Goal: Task Accomplishment & Management: Complete application form

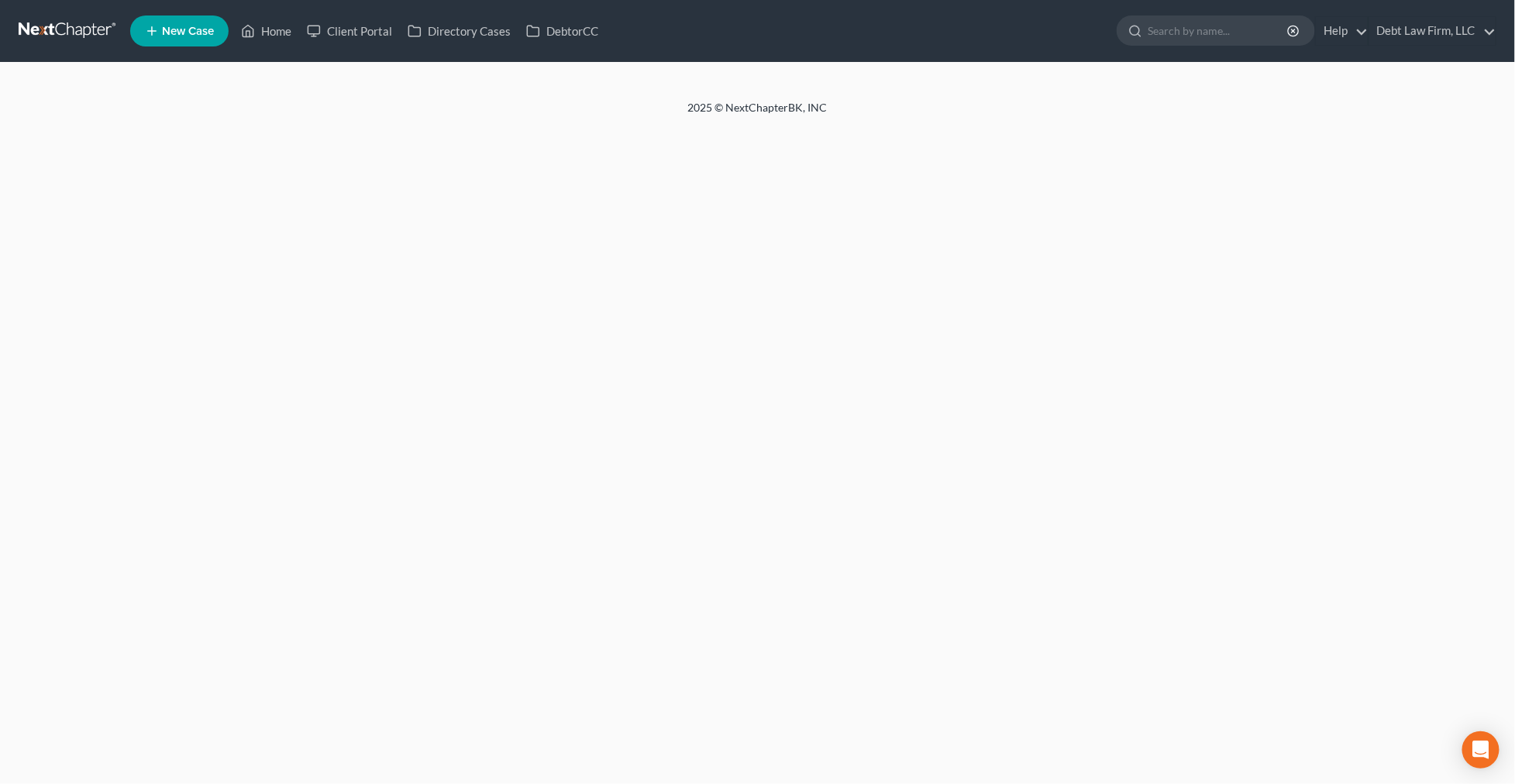
select select "3"
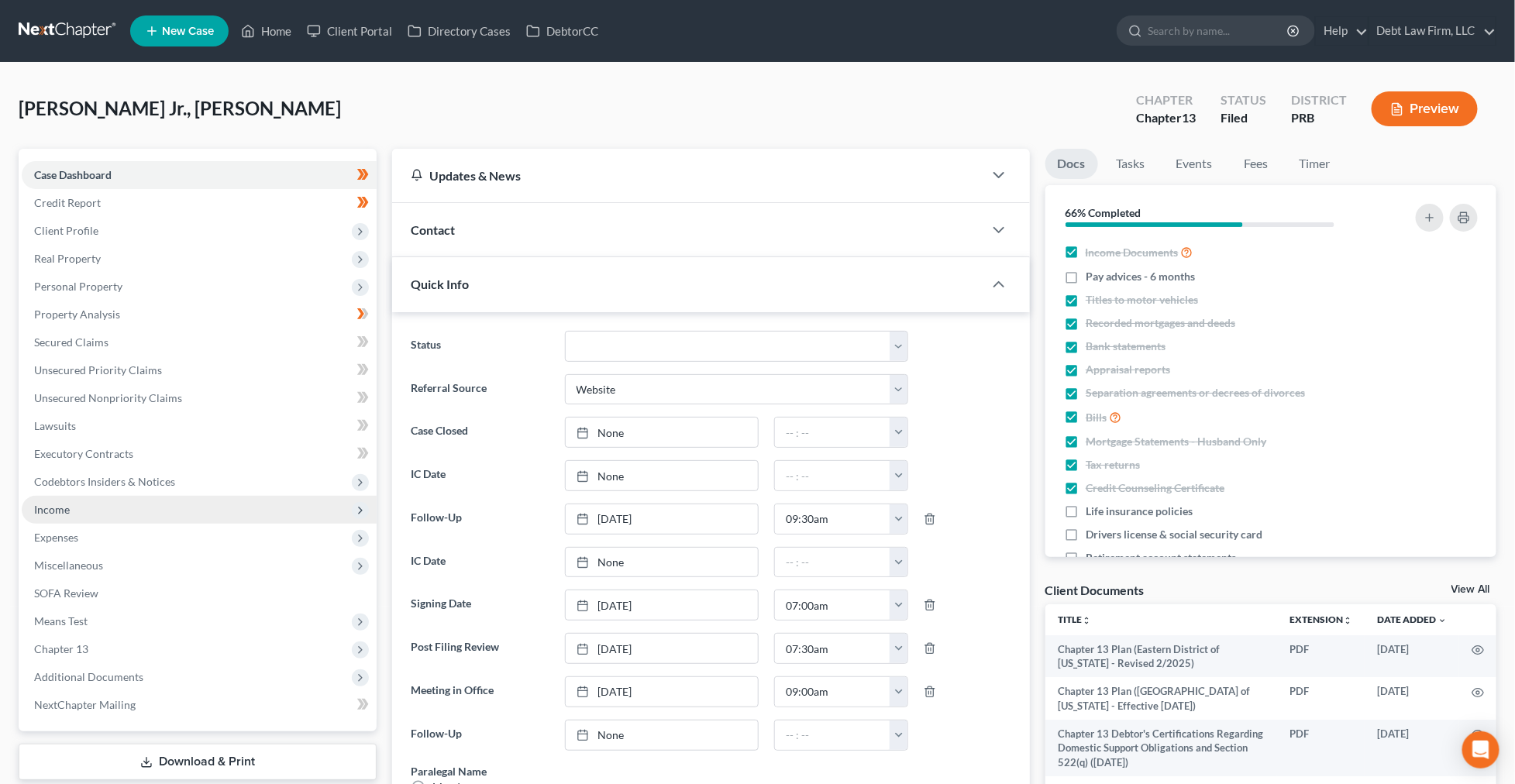
click at [113, 505] on span "Income" at bounding box center [199, 509] width 354 height 27
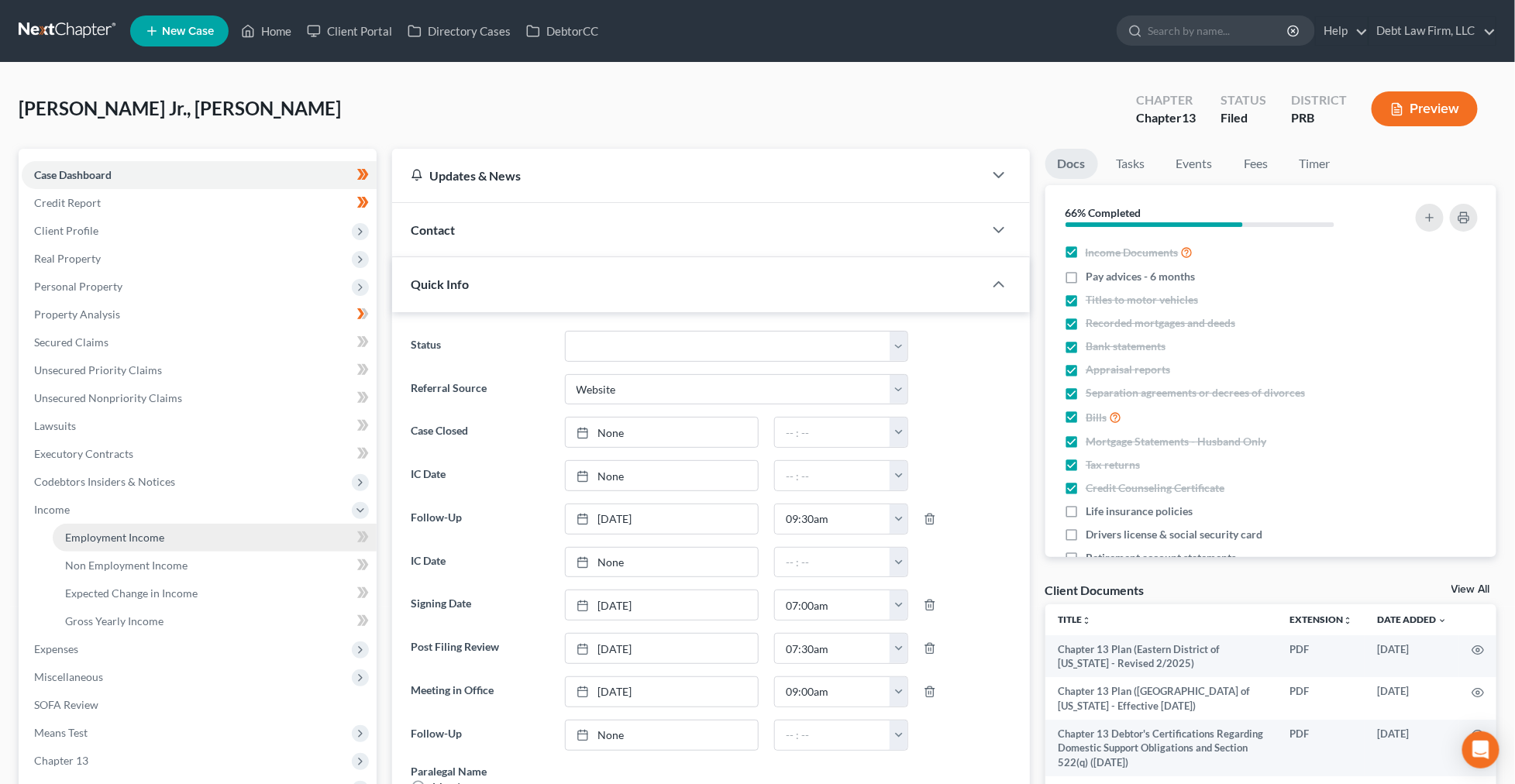
click at [93, 539] on span "Employment Income" at bounding box center [114, 537] width 99 height 13
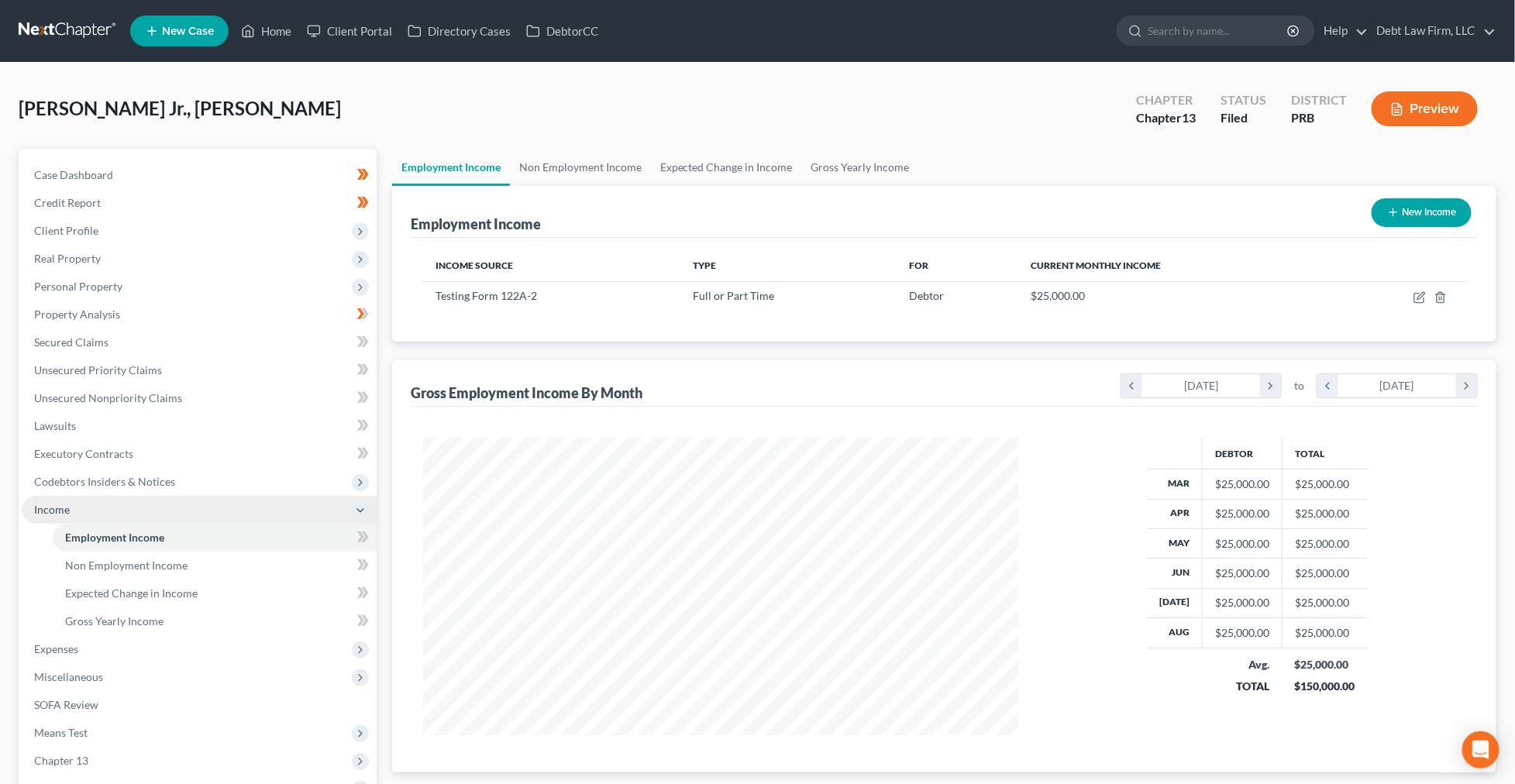
scroll to position [297, 626]
click at [1416, 215] on button "New Income" at bounding box center [1421, 212] width 100 height 28
select select "0"
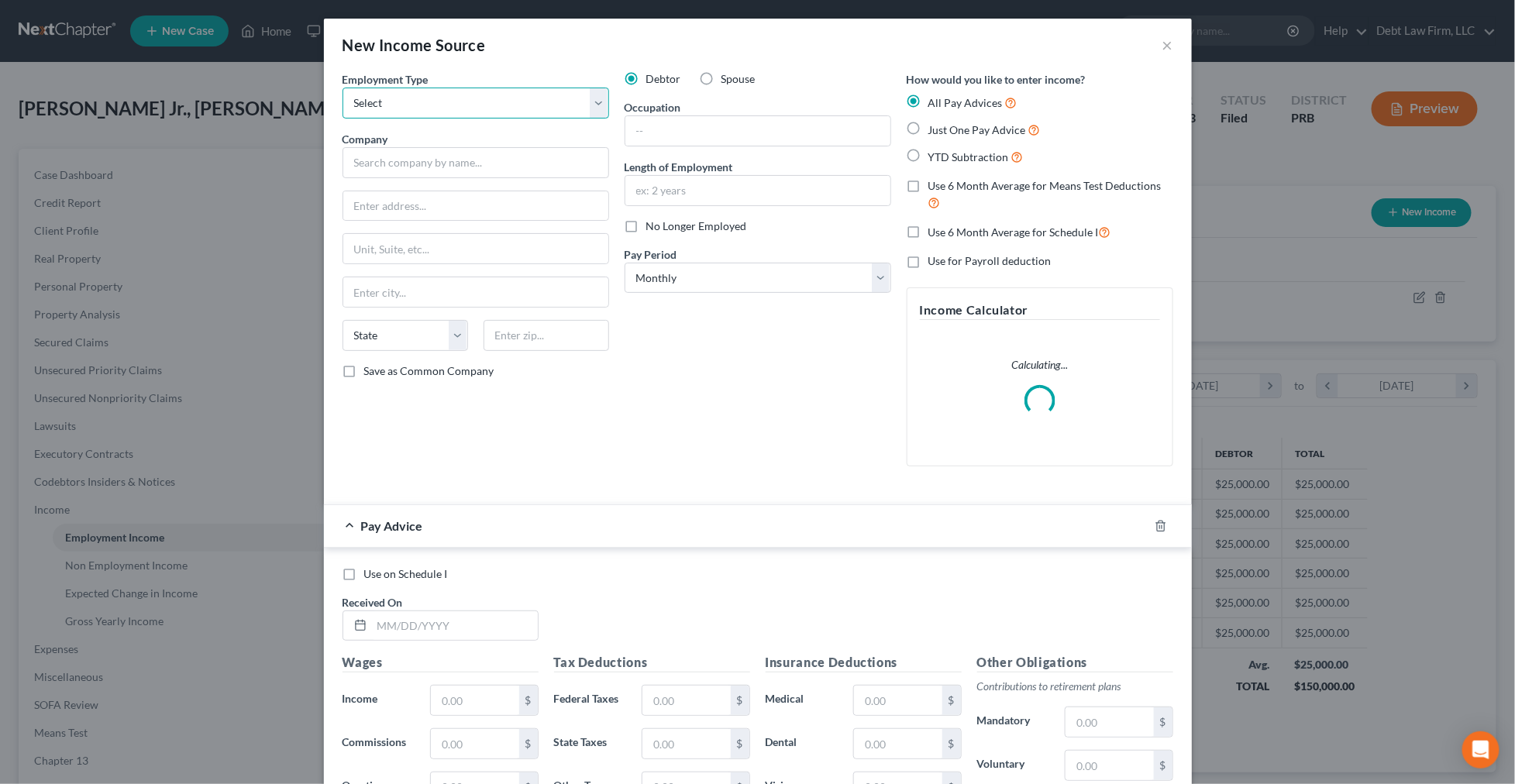
click at [396, 113] on select "Select Full or [DEMOGRAPHIC_DATA] Employment Self Employment" at bounding box center [475, 103] width 267 height 31
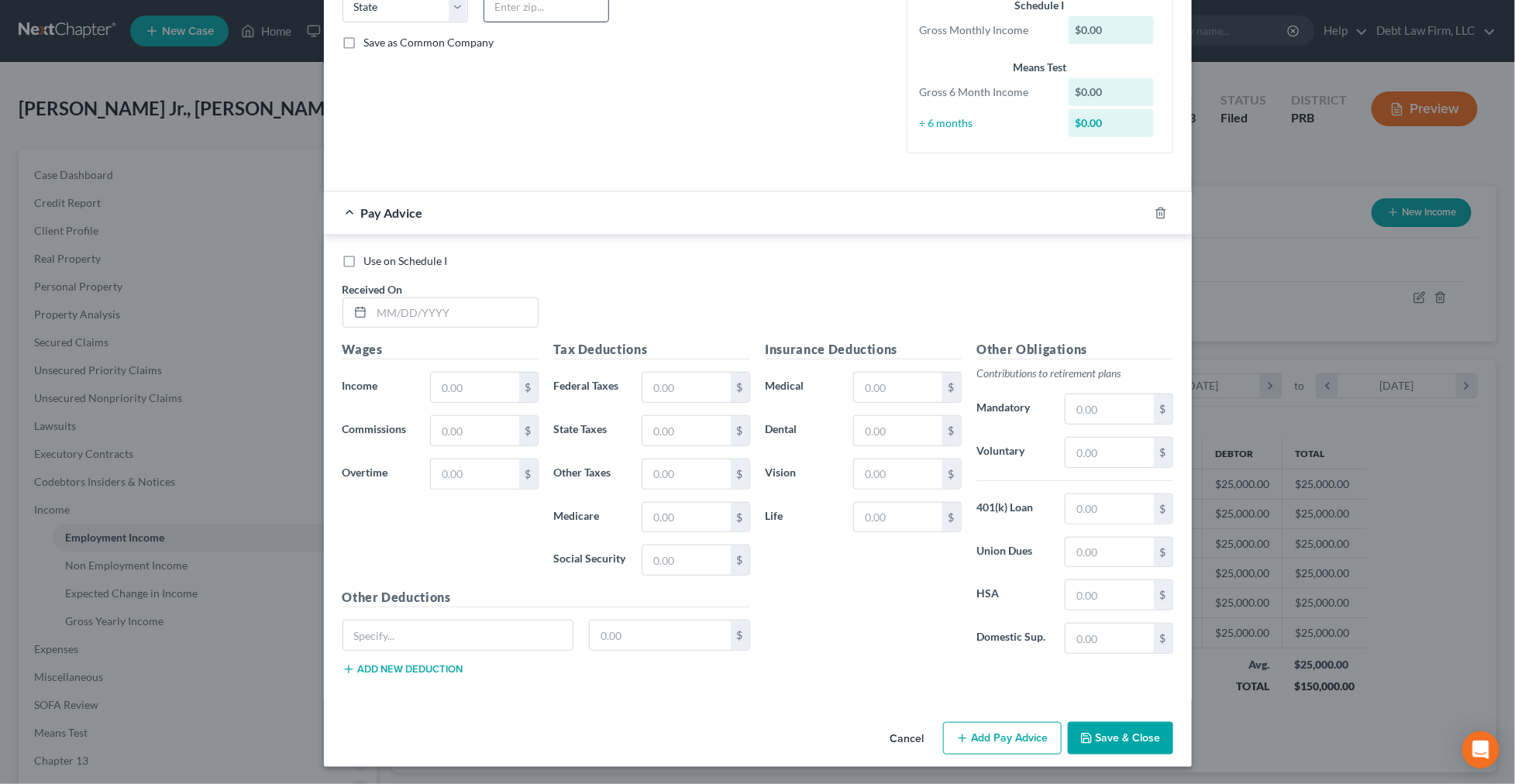
scroll to position [331, 0]
click at [1098, 405] on input "text" at bounding box center [1109, 408] width 88 height 29
click at [1077, 452] on input "text" at bounding box center [1109, 451] width 88 height 29
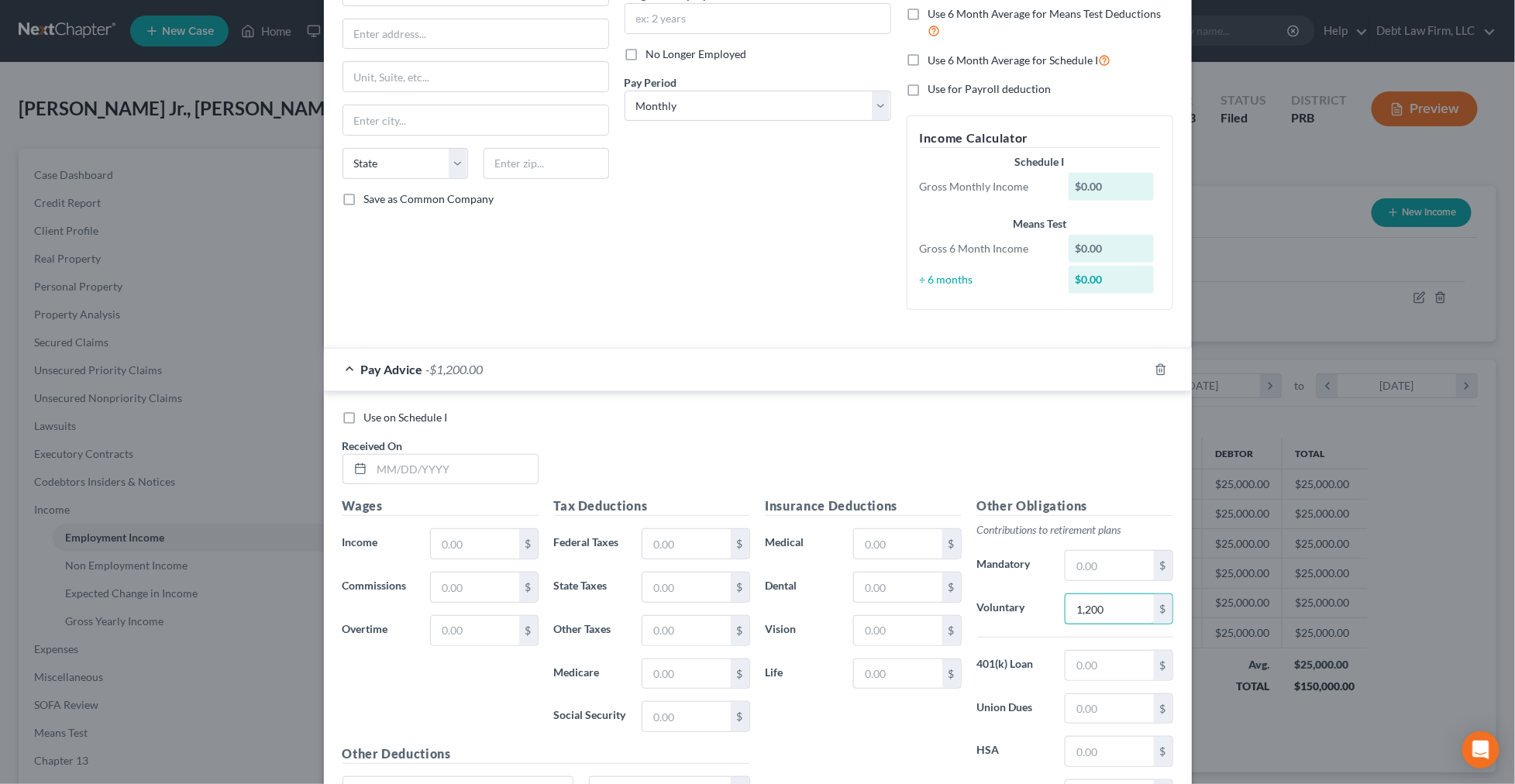
scroll to position [0, 0]
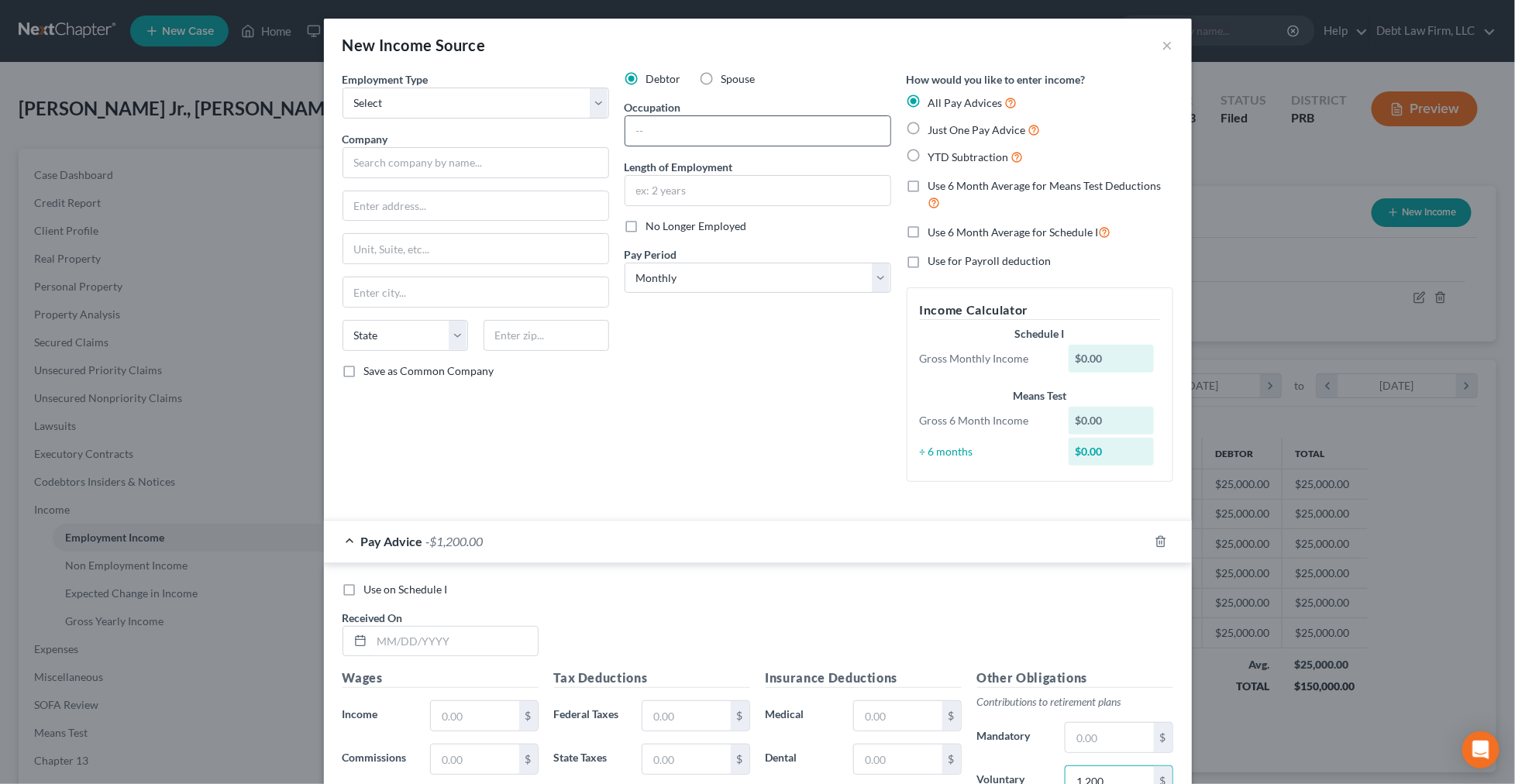
type input "1,200"
click at [657, 136] on input "text" at bounding box center [758, 131] width 265 height 29
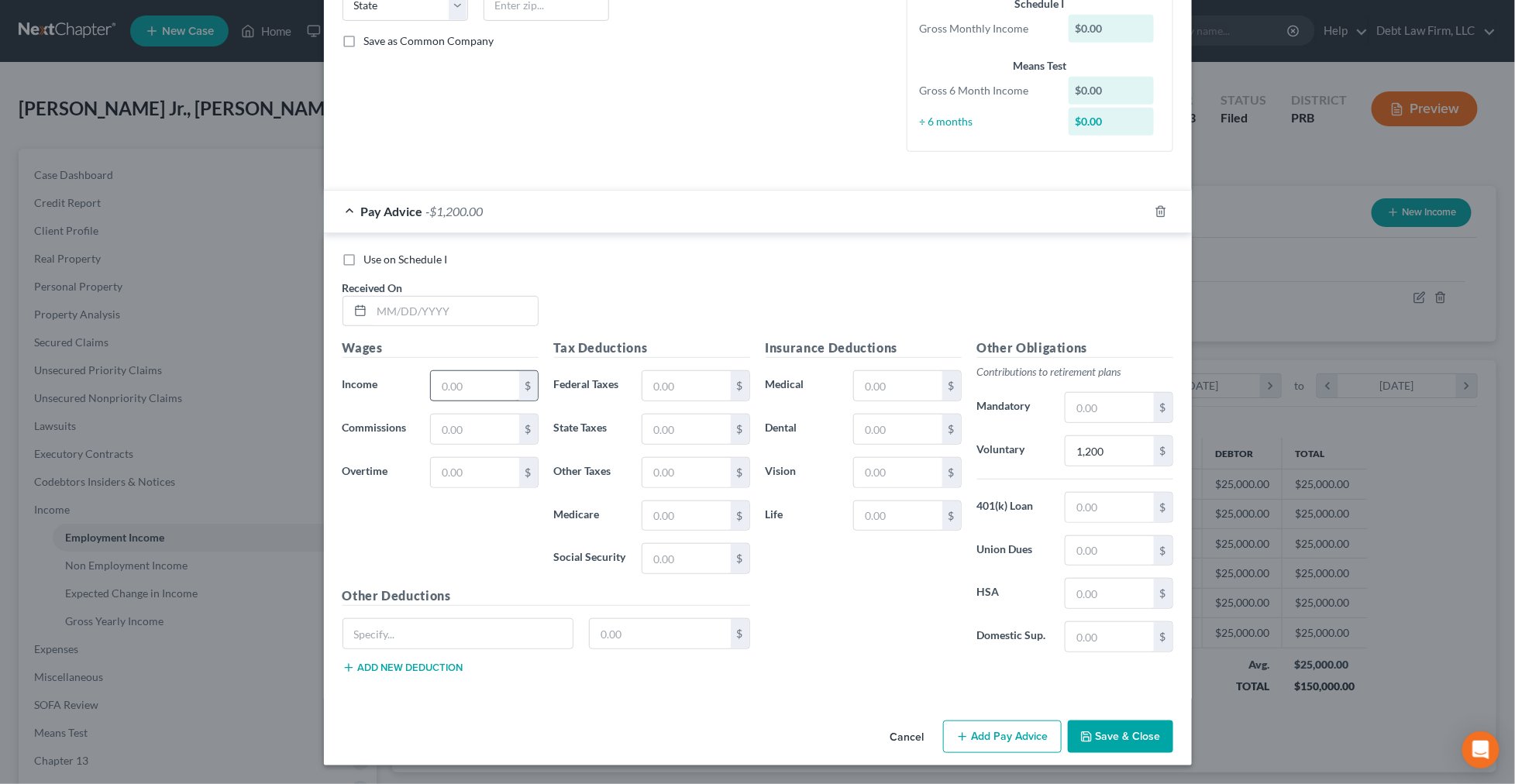
type input "testing"
click at [454, 383] on input "text" at bounding box center [474, 386] width 88 height 29
type input "12,000"
click at [1134, 738] on button "Save & Close" at bounding box center [1120, 737] width 105 height 33
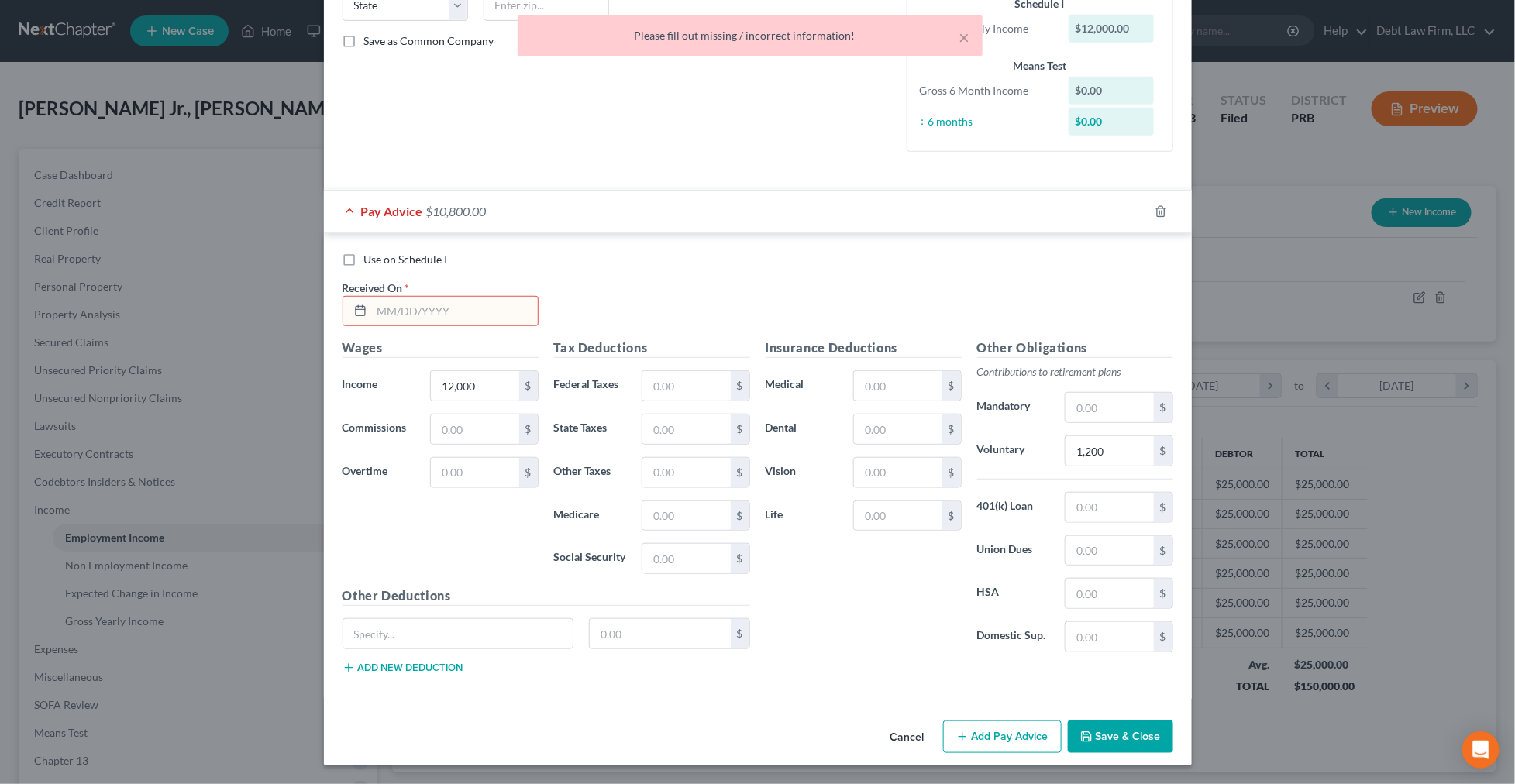
click at [385, 319] on input "text" at bounding box center [454, 311] width 166 height 29
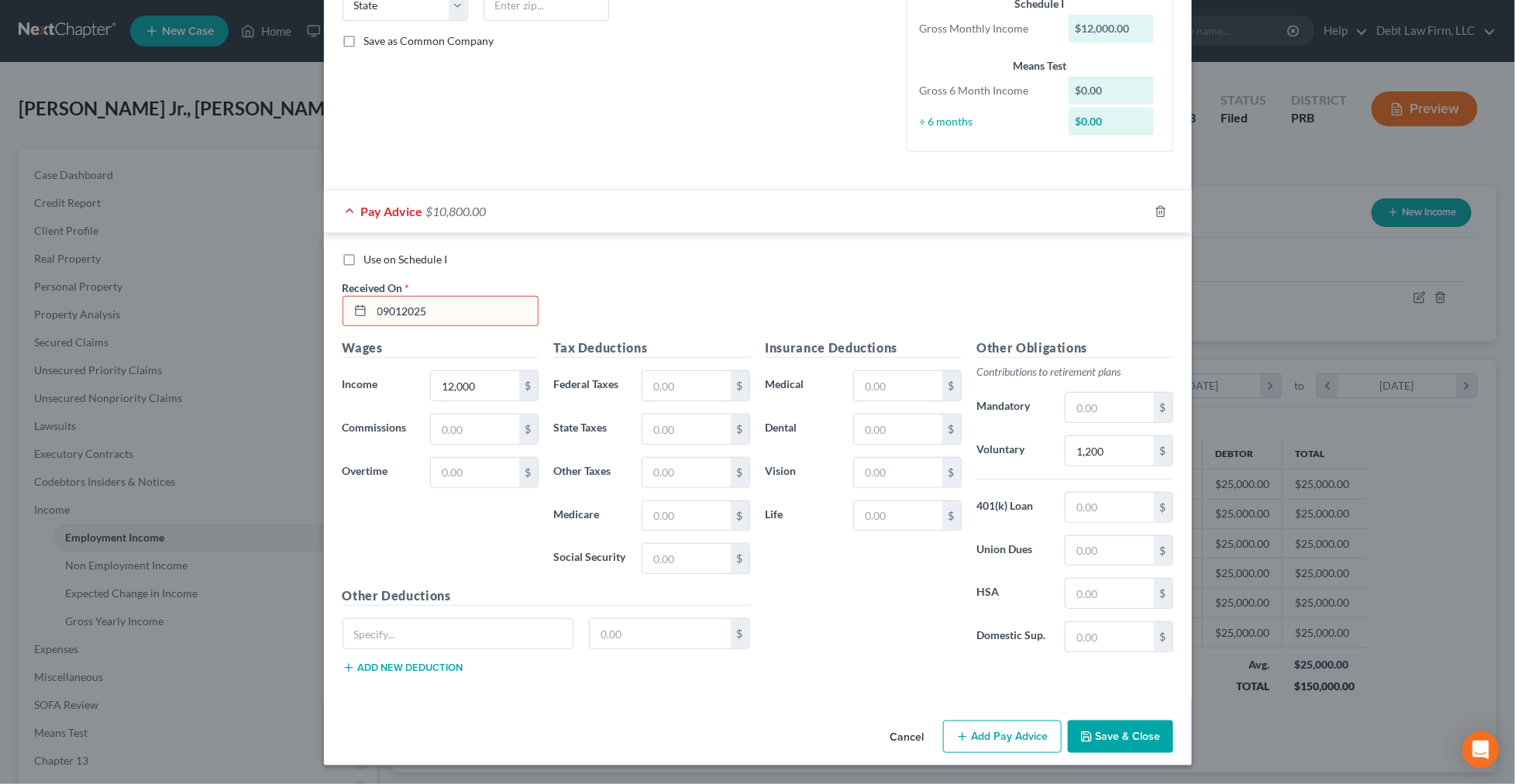
click at [390, 307] on input "09012025" at bounding box center [454, 311] width 166 height 29
click at [404, 309] on input "09/012025" at bounding box center [454, 311] width 166 height 29
type input "[DATE]"
click at [1122, 736] on button "Save & Close" at bounding box center [1120, 737] width 105 height 33
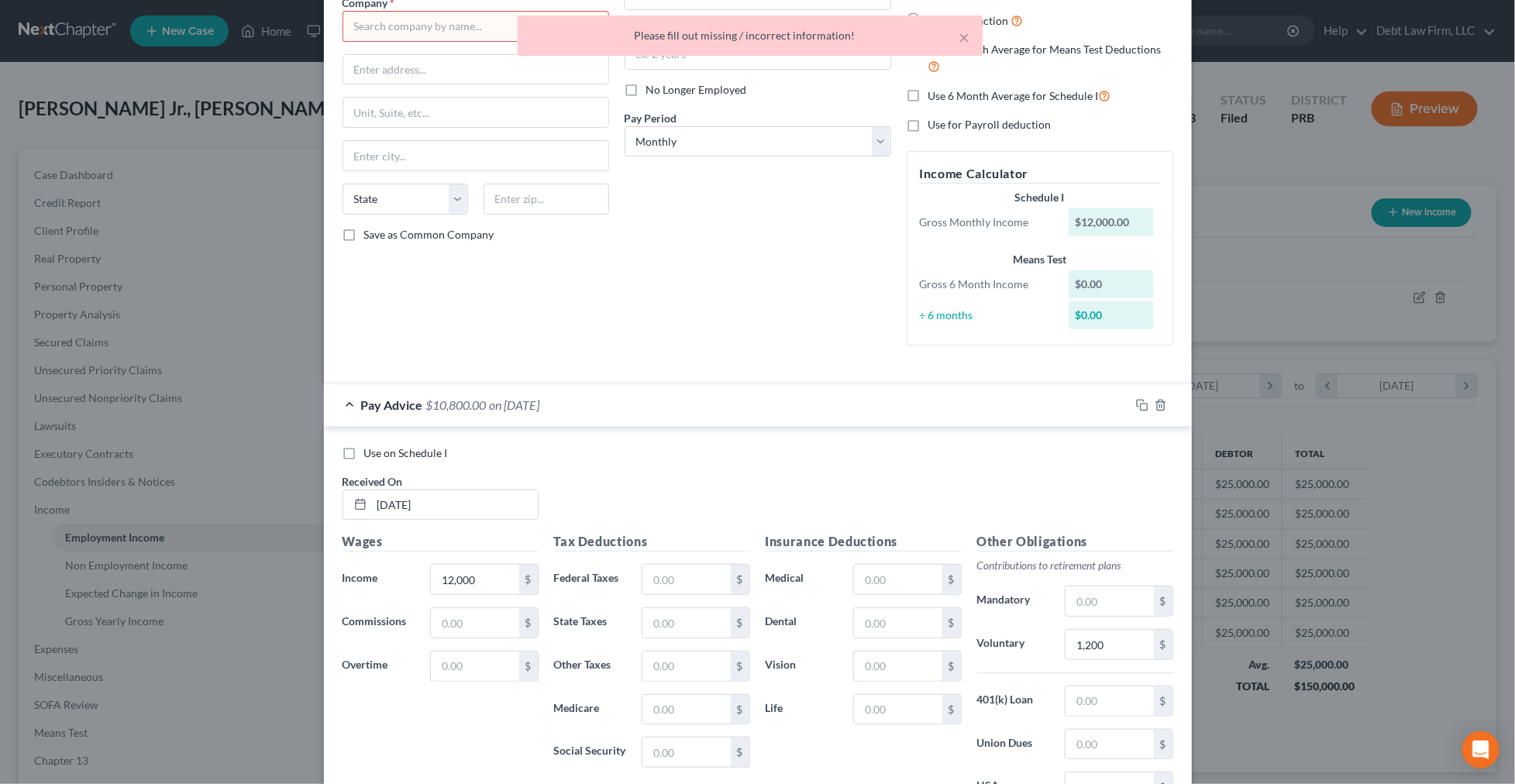
scroll to position [0, 0]
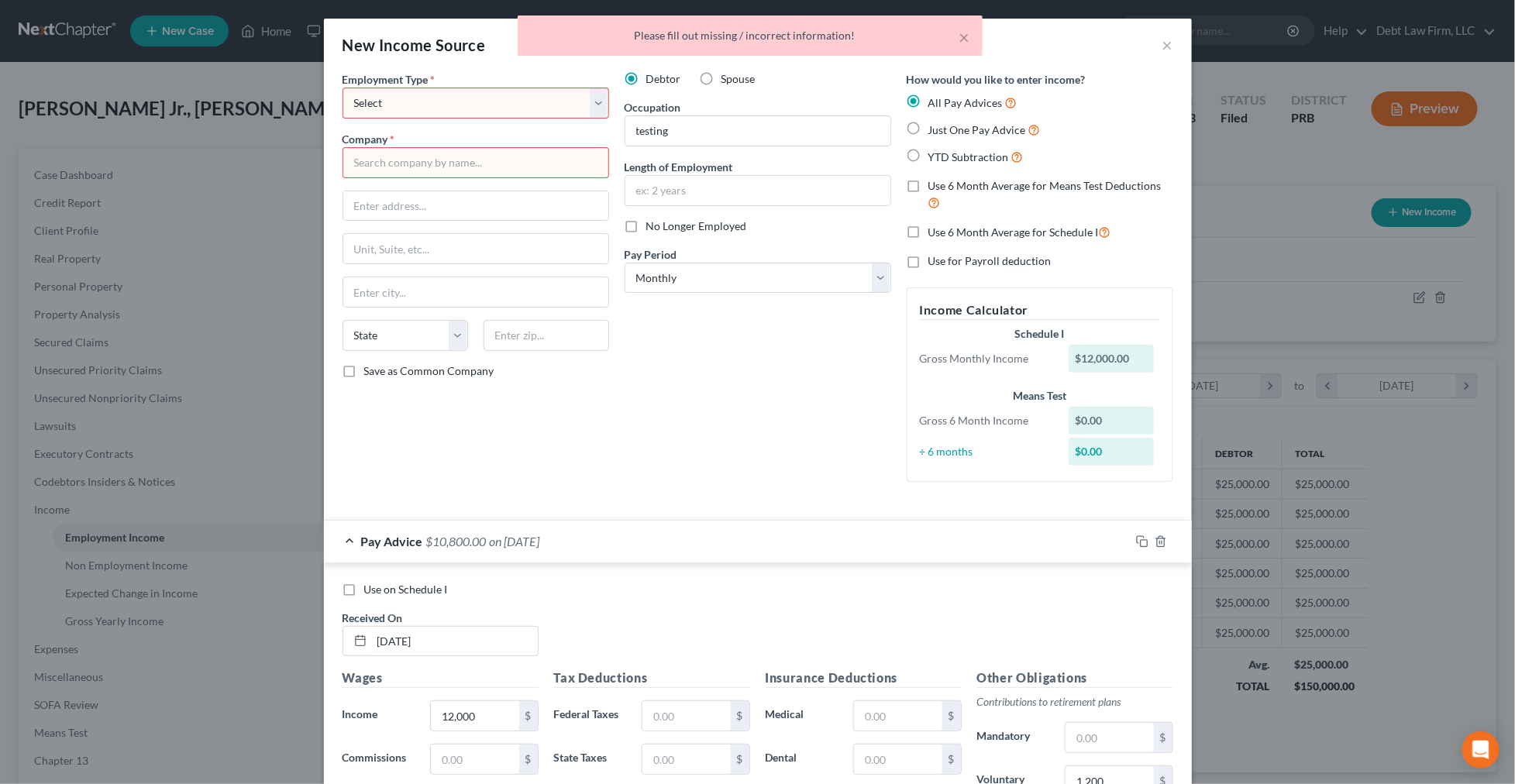
click at [495, 107] on select "Select Full or [DEMOGRAPHIC_DATA] Employment Self Employment" at bounding box center [475, 103] width 267 height 31
select select "0"
click at [343, 88] on select "Select Full or [DEMOGRAPHIC_DATA] Employment Self Employment" at bounding box center [475, 103] width 267 height 31
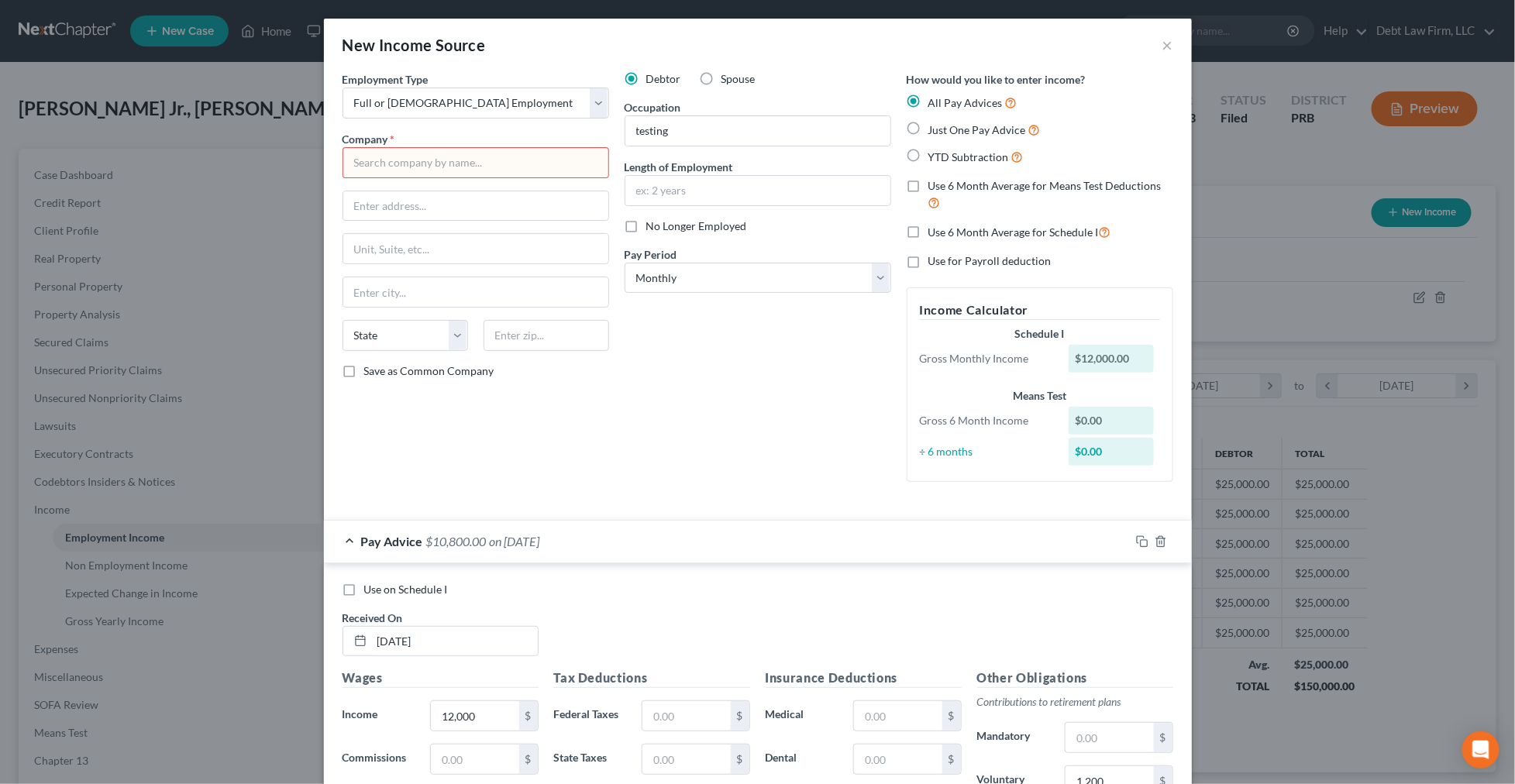
click at [509, 154] on input "text" at bounding box center [475, 163] width 267 height 31
type input "test"
select select "0"
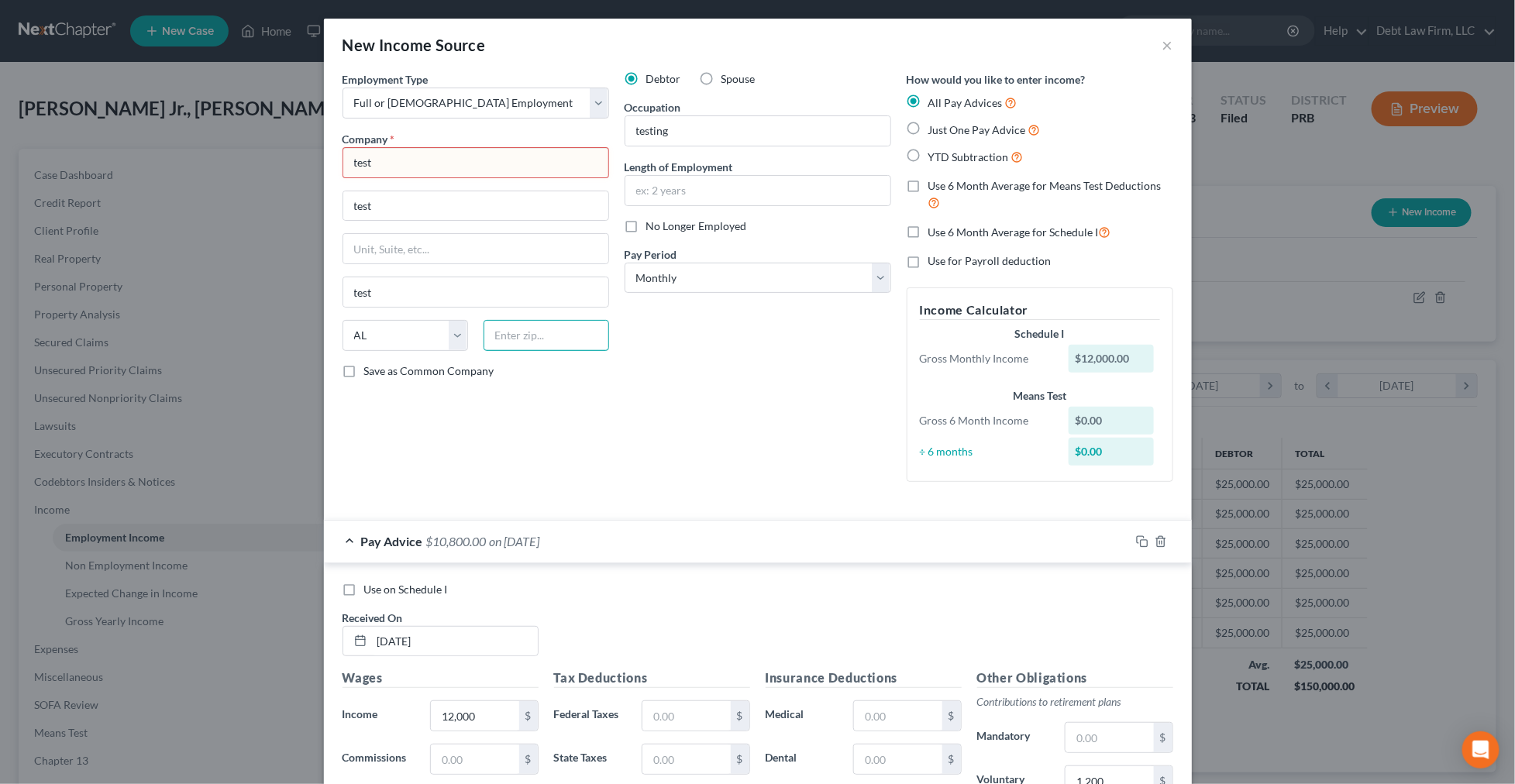
type input "11111"
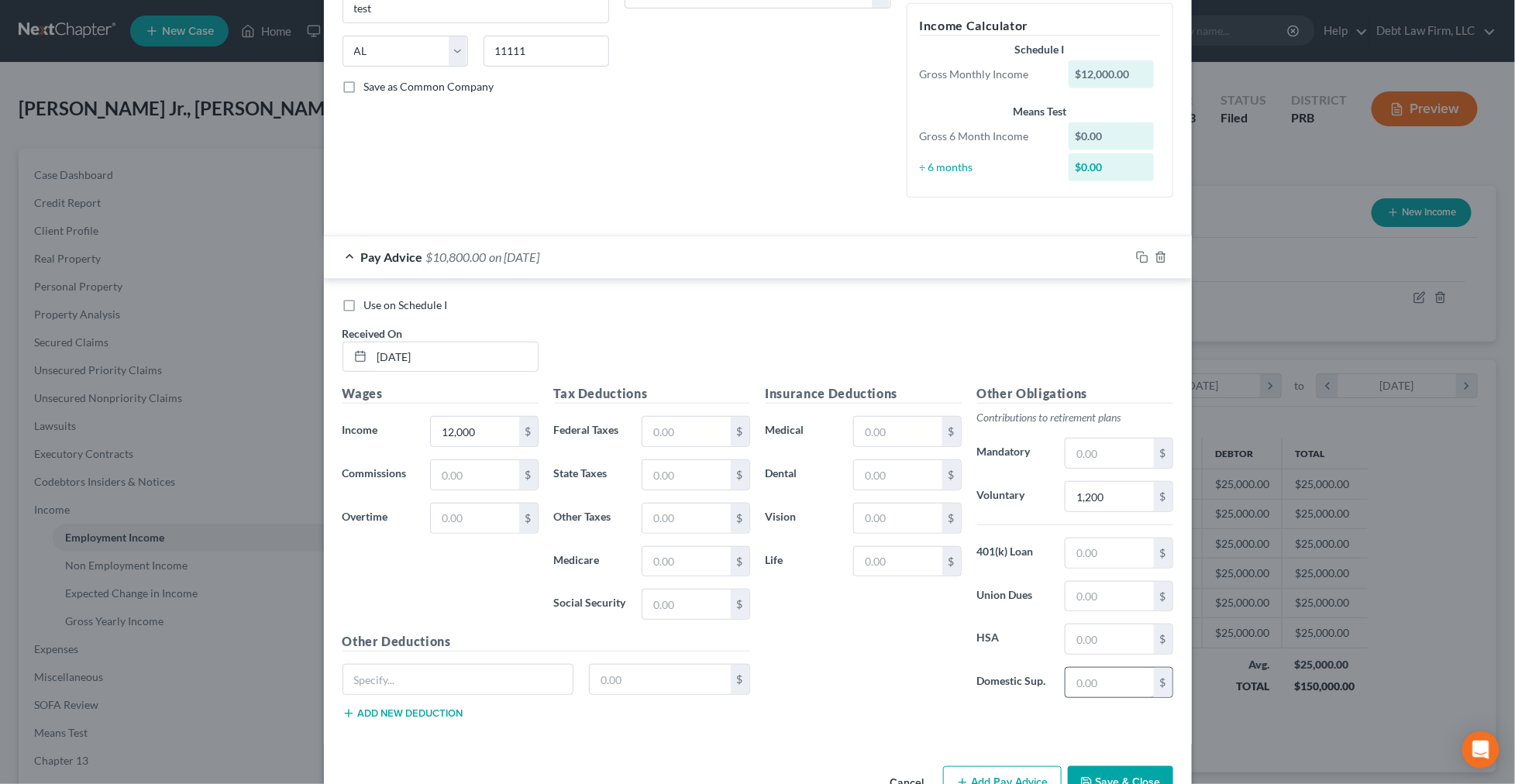
scroll to position [331, 0]
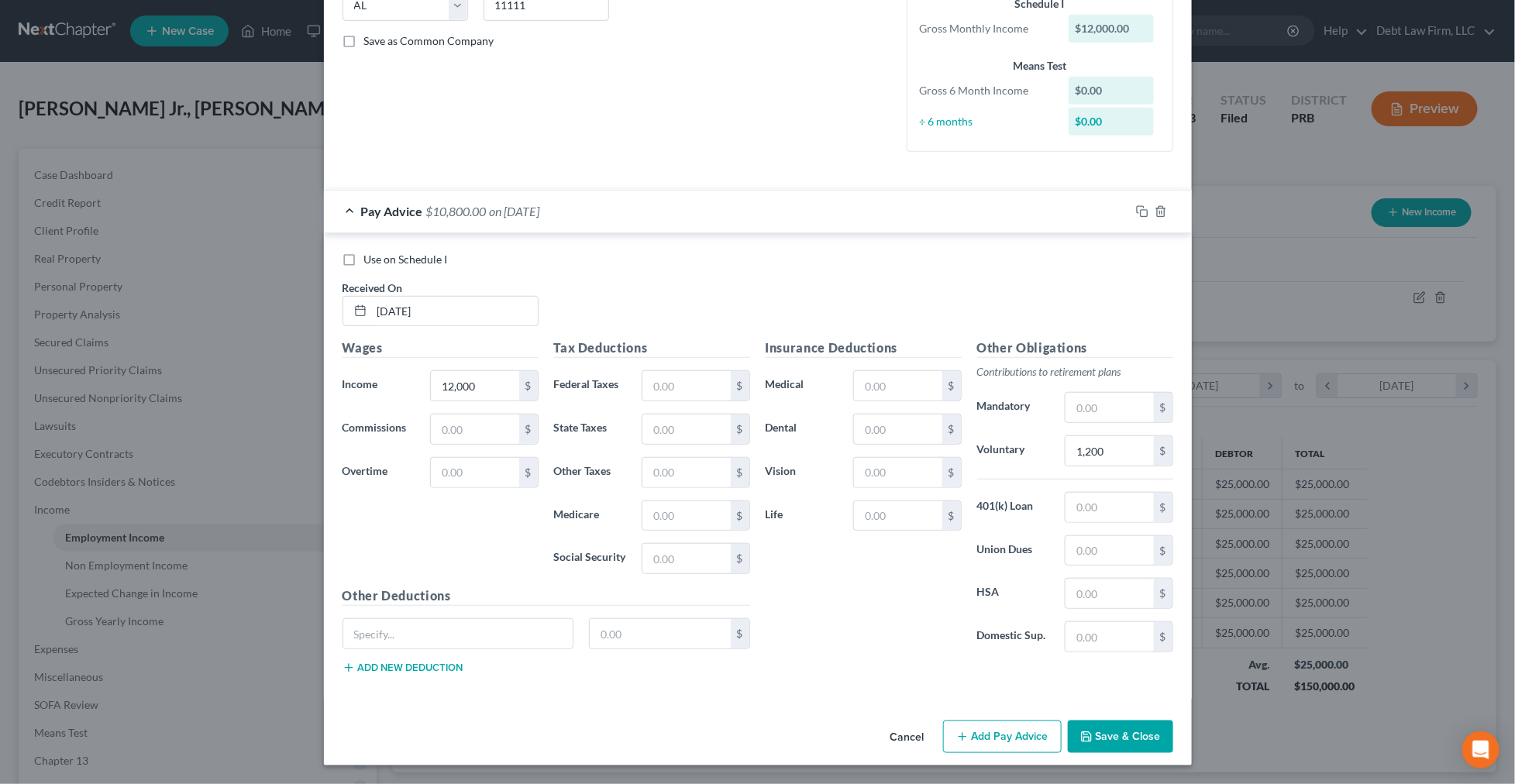
click at [1118, 736] on button "Save & Close" at bounding box center [1120, 737] width 105 height 33
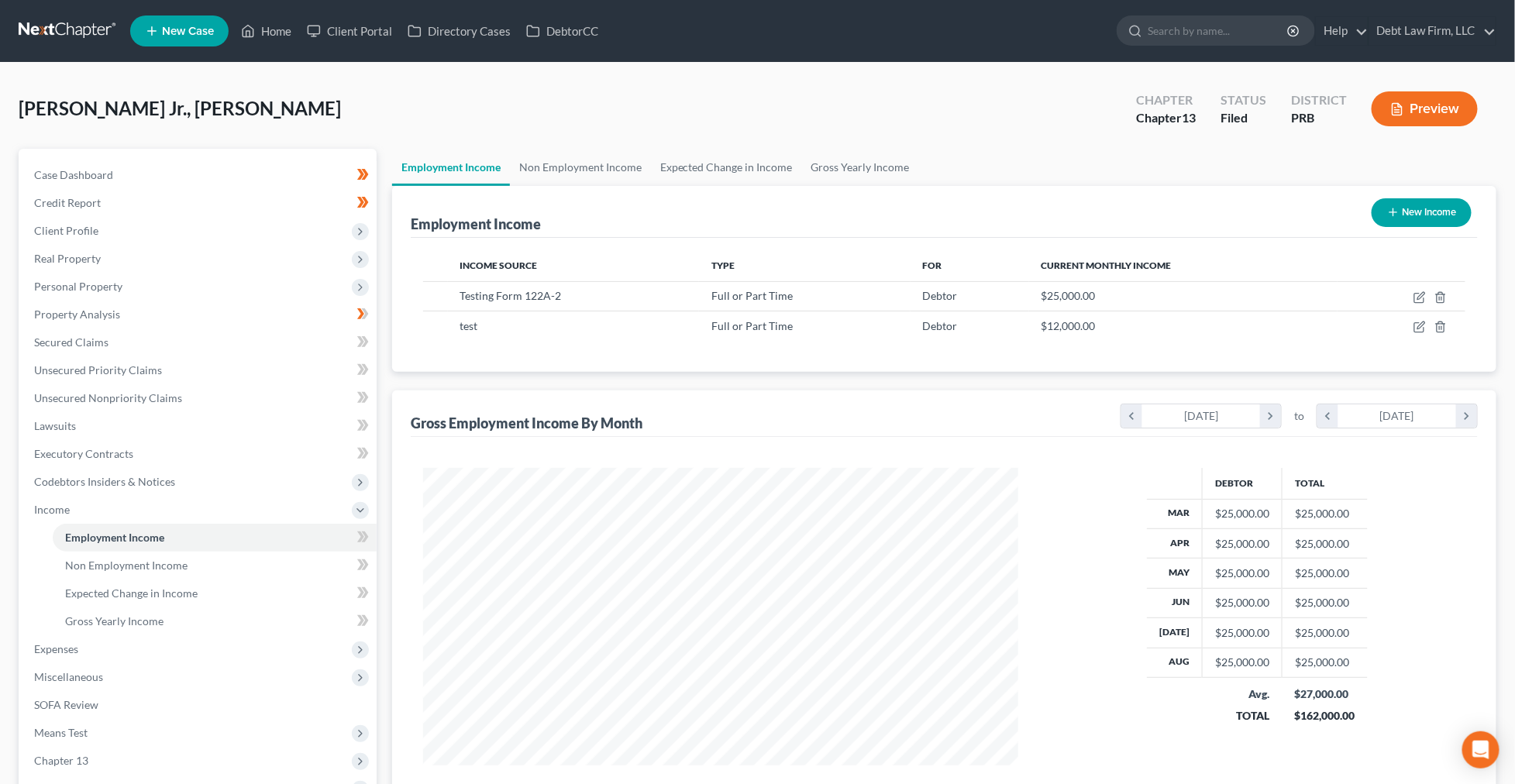
click at [1416, 118] on button "Preview" at bounding box center [1424, 109] width 106 height 35
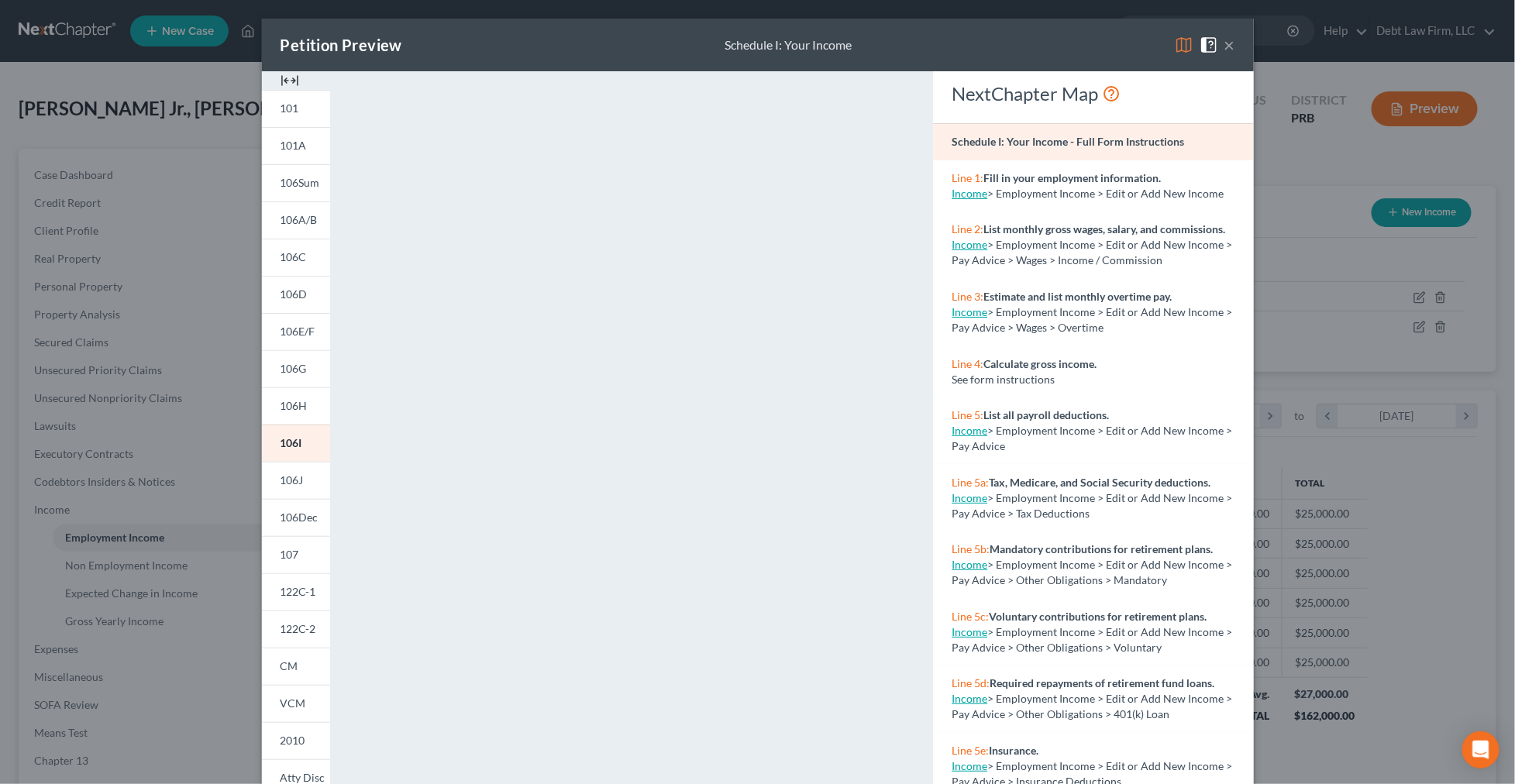
click at [1274, 281] on div "Petition Preview Schedule I: Your Income × 101 101A 106Sum 106A/B 106C 106D 106…" at bounding box center [758, 392] width 1515 height 784
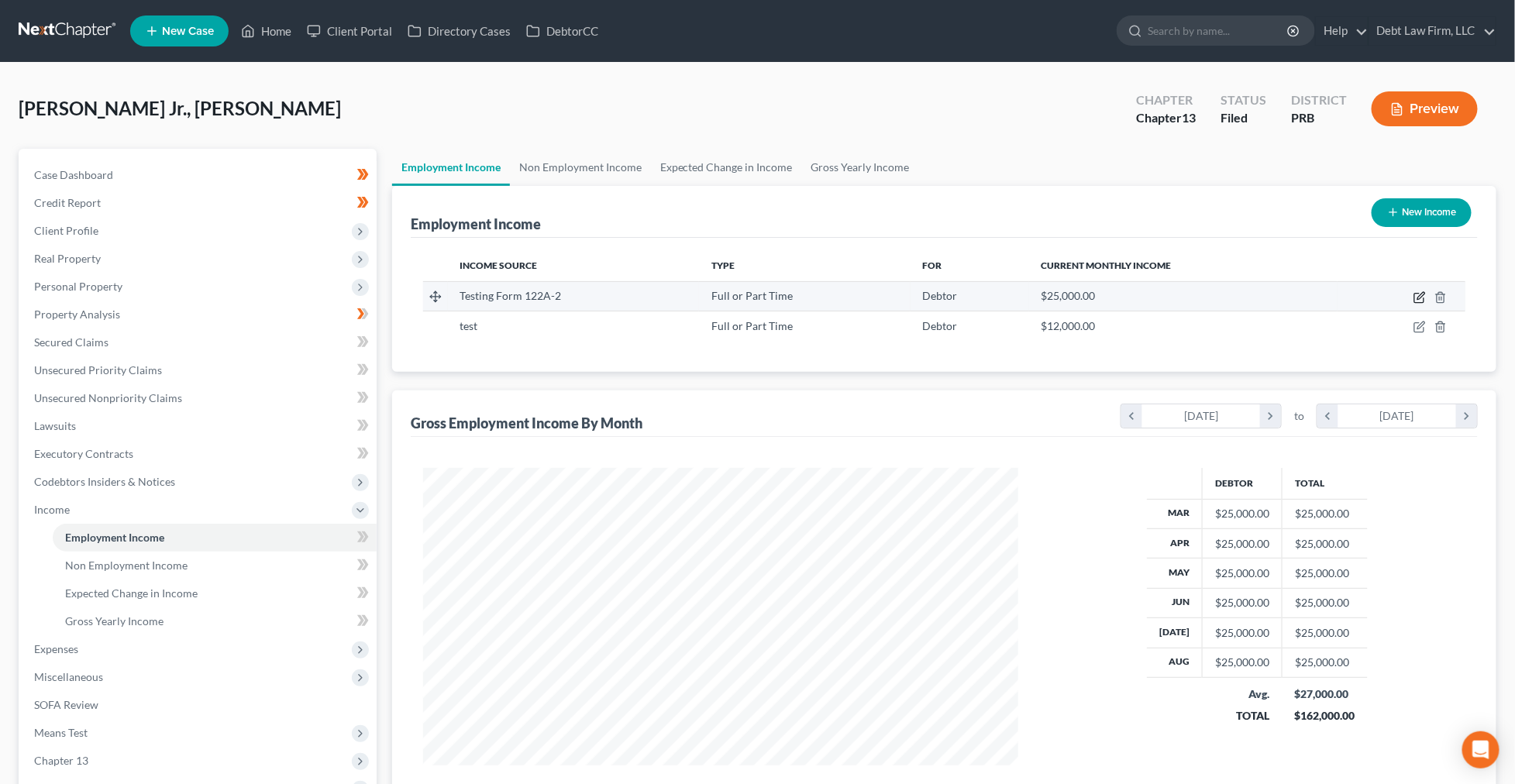
click at [1422, 299] on icon "button" at bounding box center [1420, 298] width 13 height 13
select select "0"
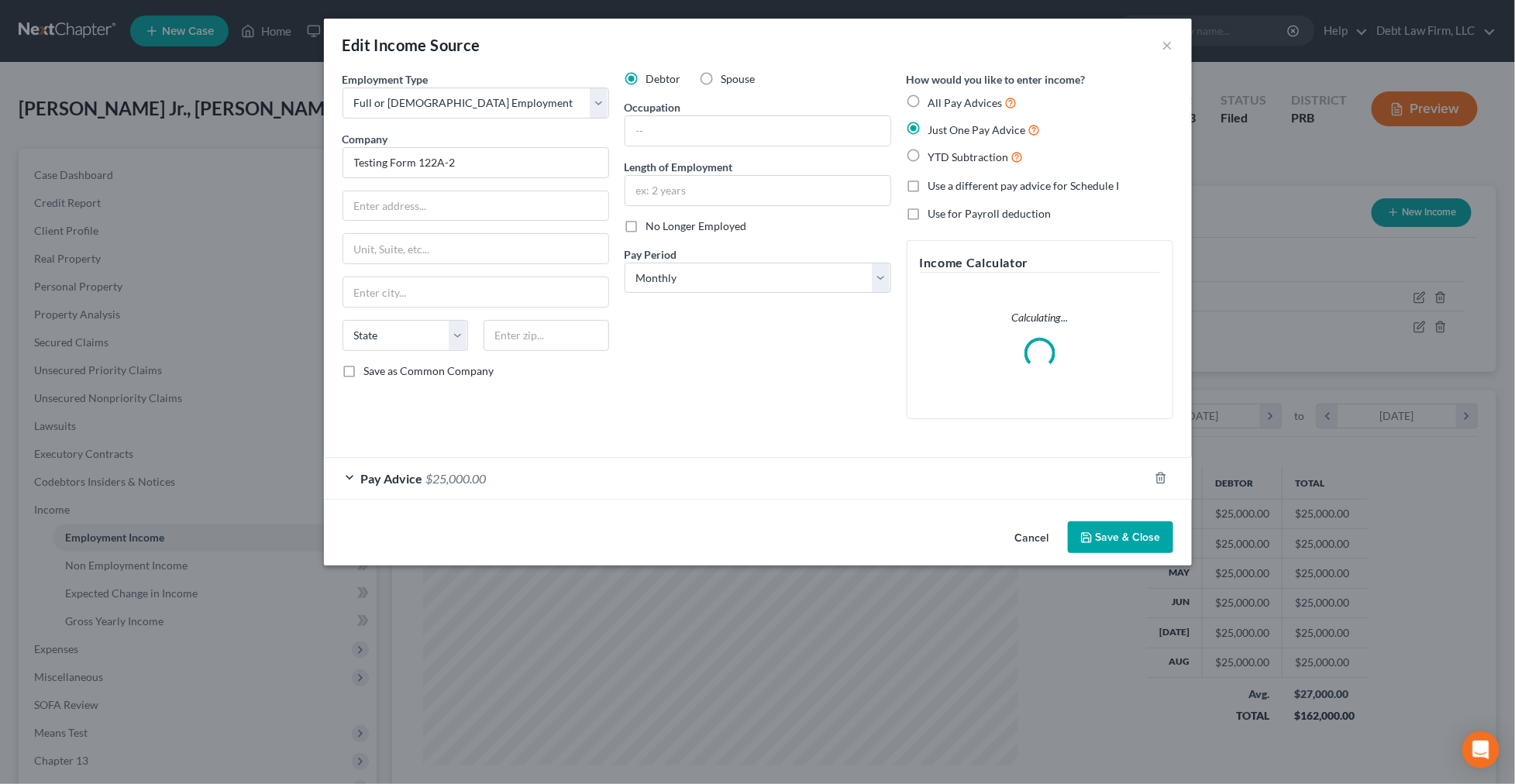
click at [597, 470] on div "Pay Advice $25,000.00" at bounding box center [736, 478] width 824 height 41
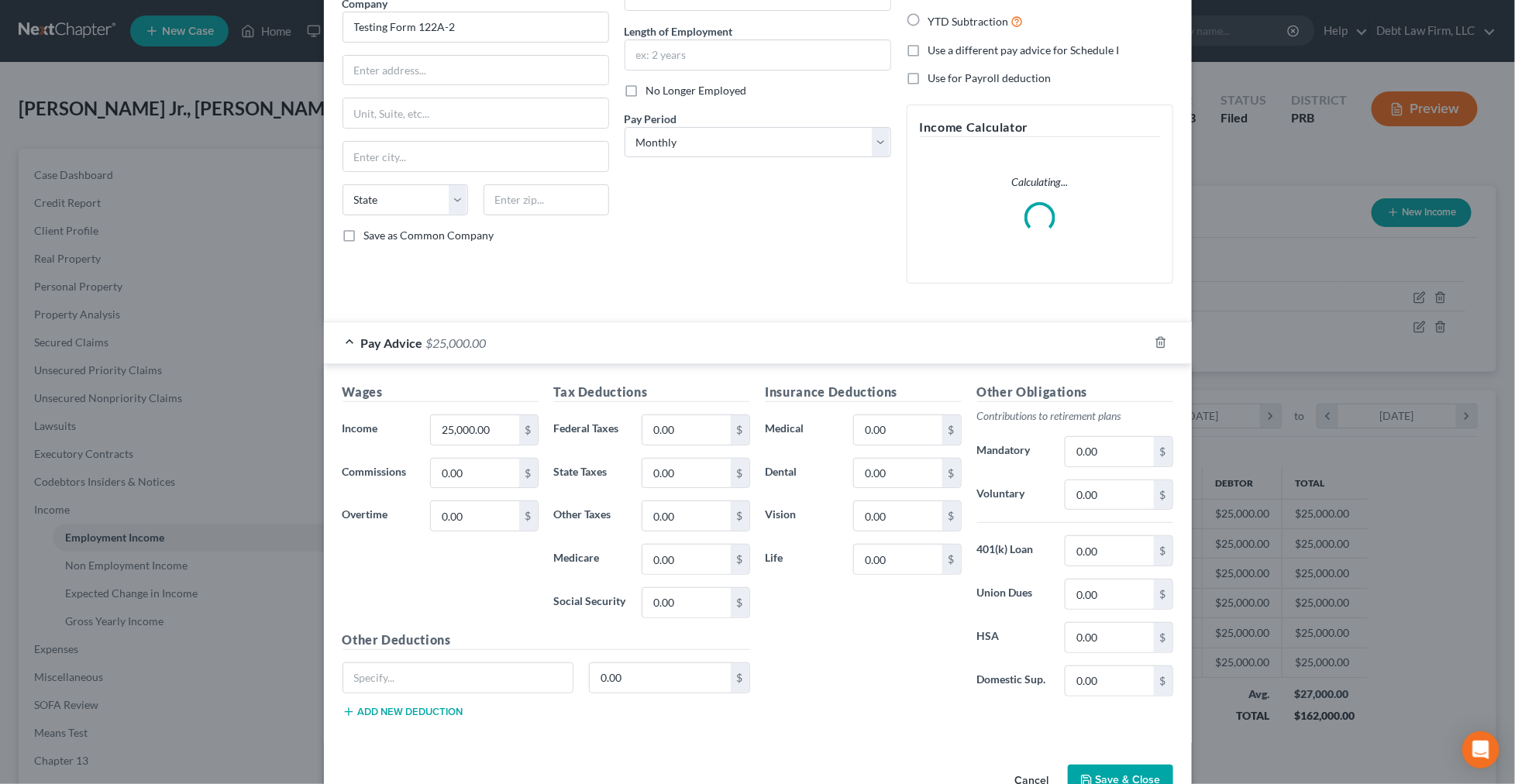
scroll to position [138, 0]
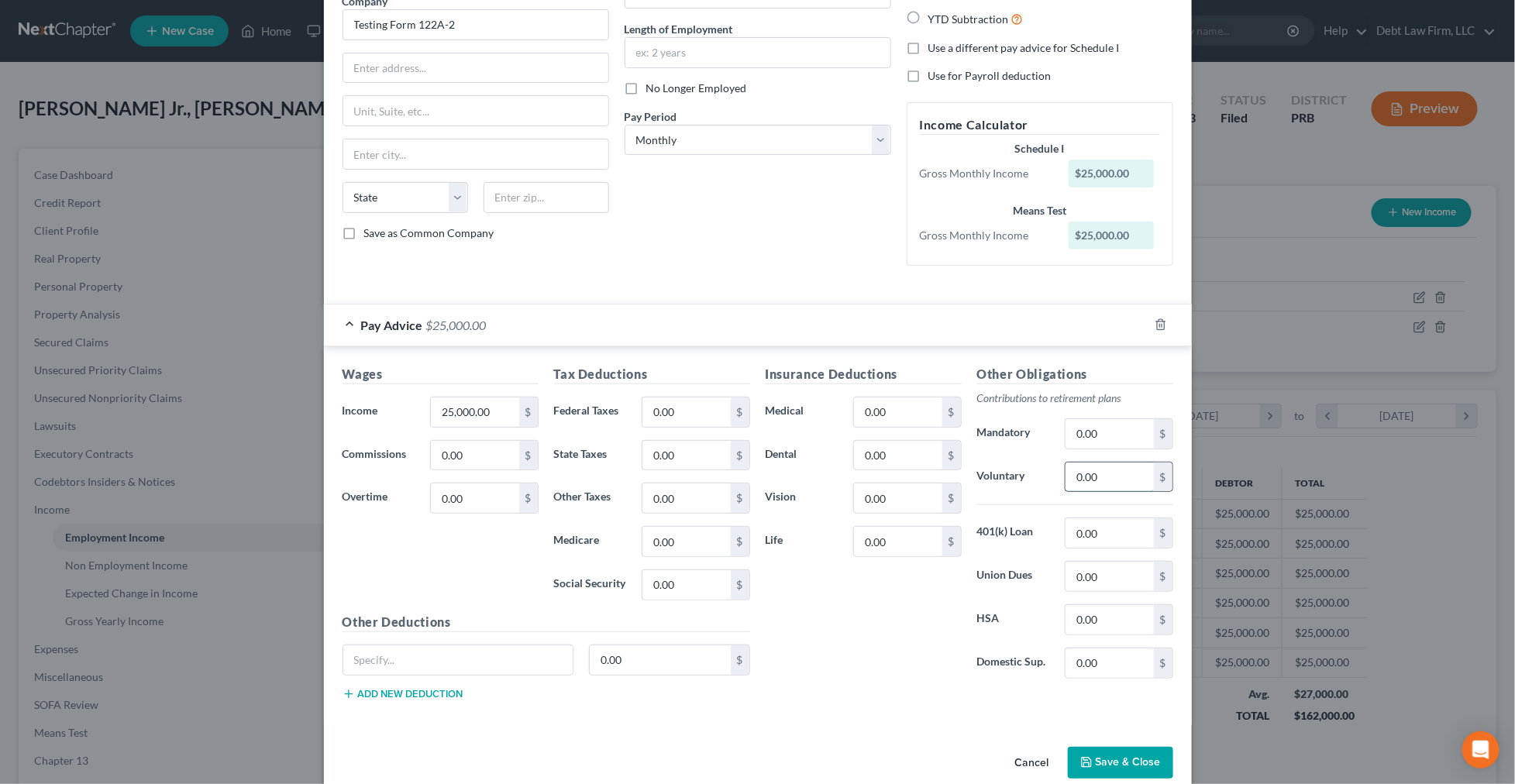
drag, startPoint x: 1111, startPoint y: 474, endPoint x: 1116, endPoint y: 465, distance: 10.3
click at [1116, 465] on input "0.00" at bounding box center [1109, 477] width 88 height 29
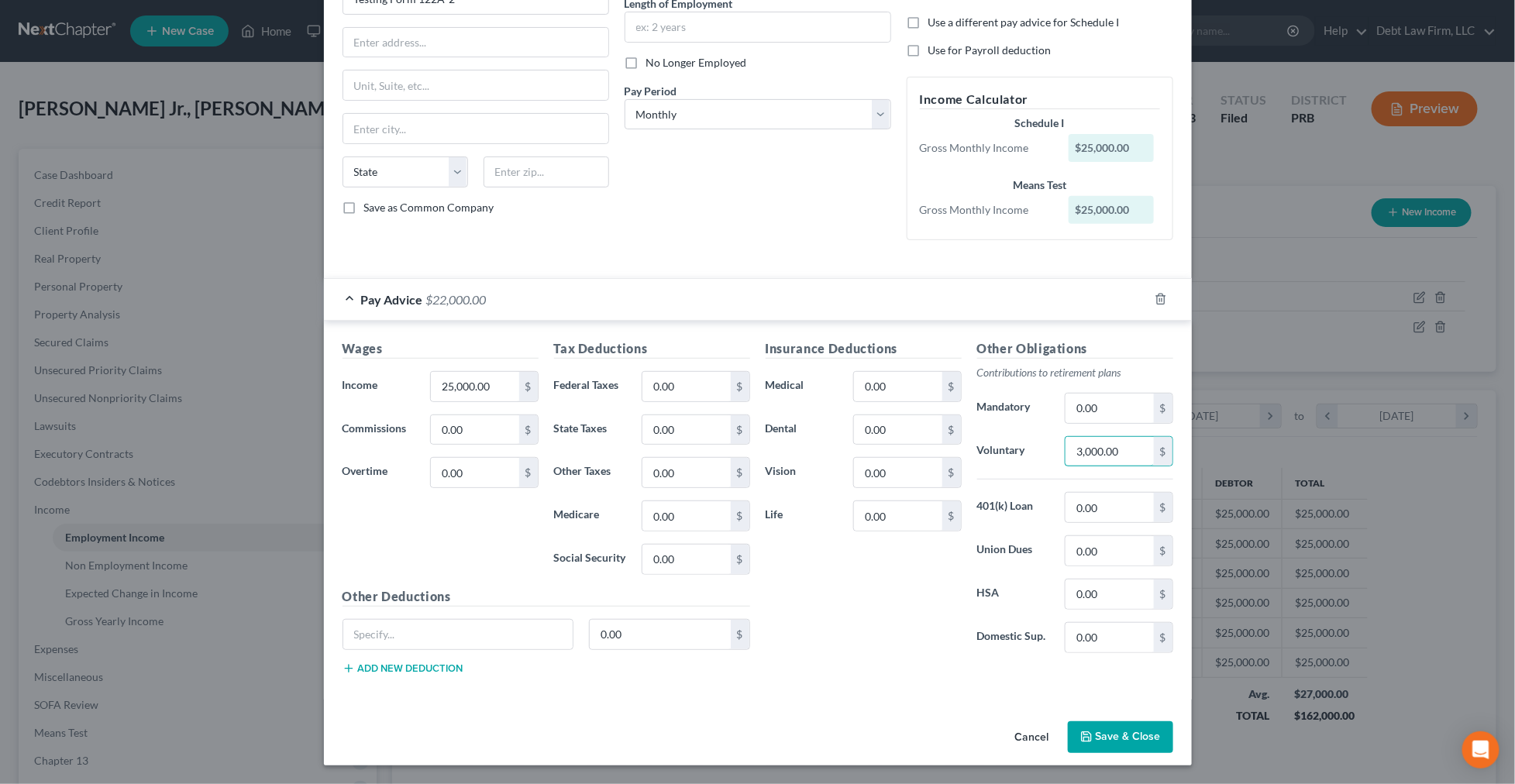
type input "3,000.00"
click at [1118, 741] on button "Save & Close" at bounding box center [1120, 737] width 105 height 33
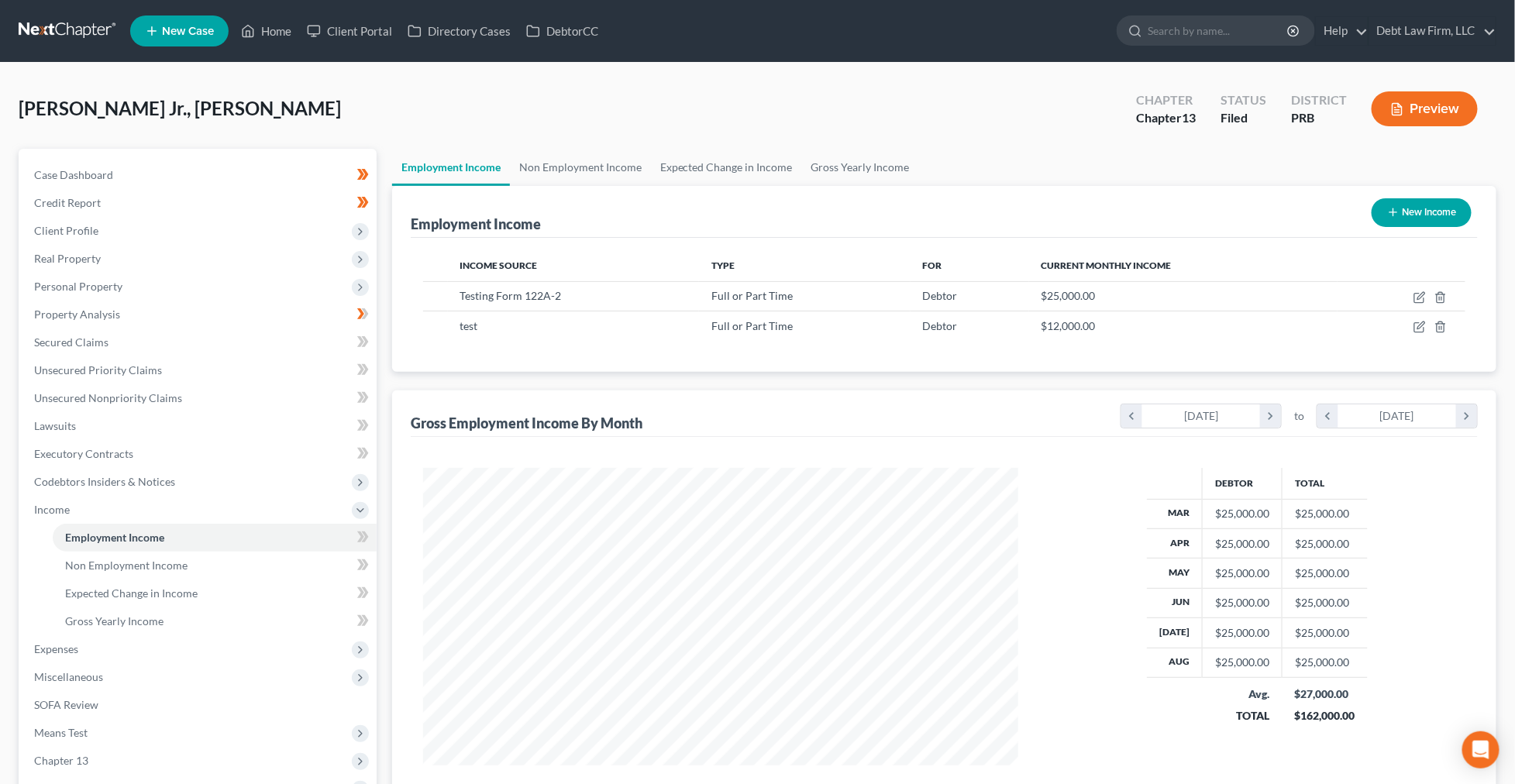
click at [1421, 118] on button "Preview" at bounding box center [1424, 109] width 106 height 35
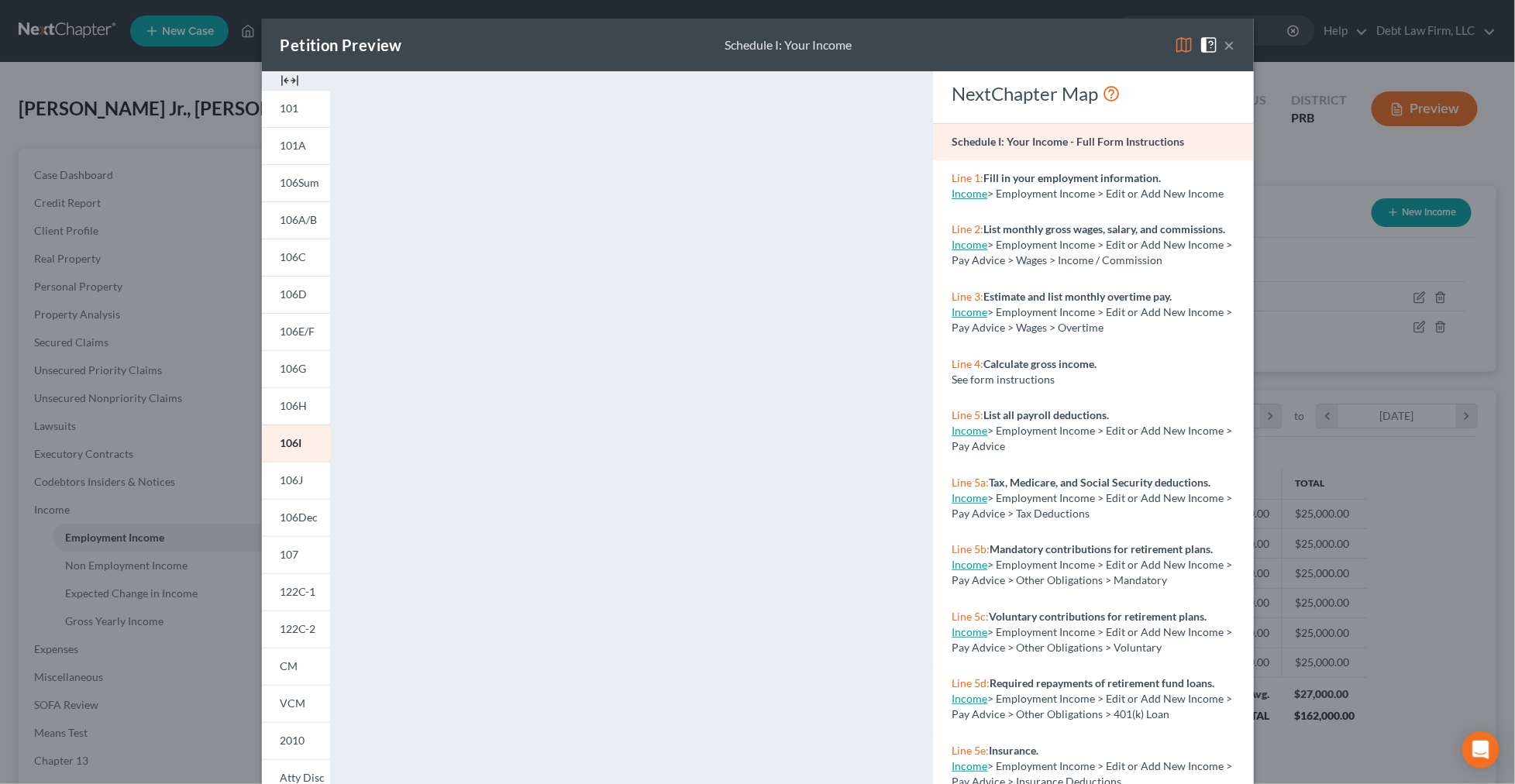
click at [1230, 48] on button "×" at bounding box center [1229, 45] width 11 height 18
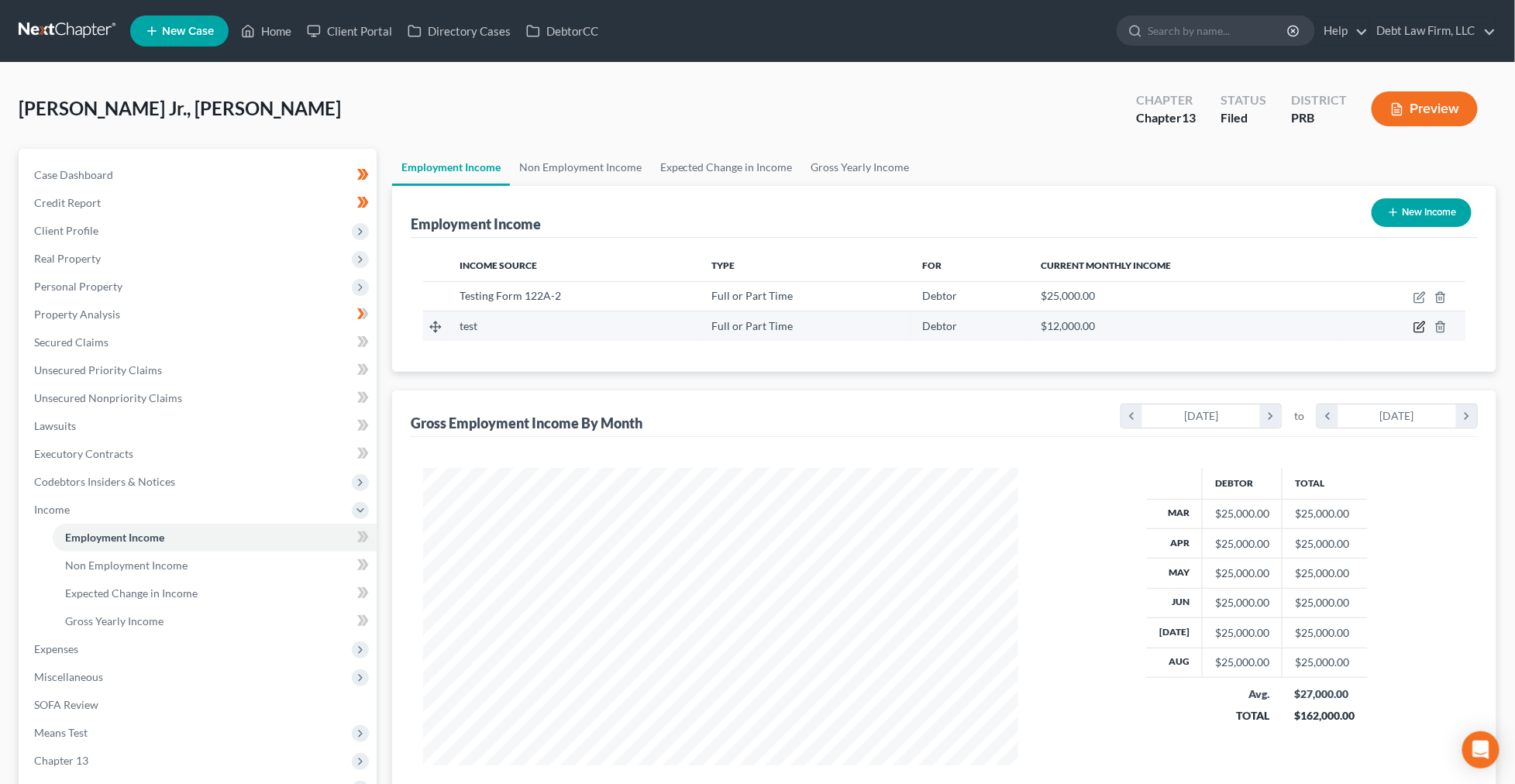
click at [1420, 331] on icon "button" at bounding box center [1420, 327] width 13 height 13
select select "0"
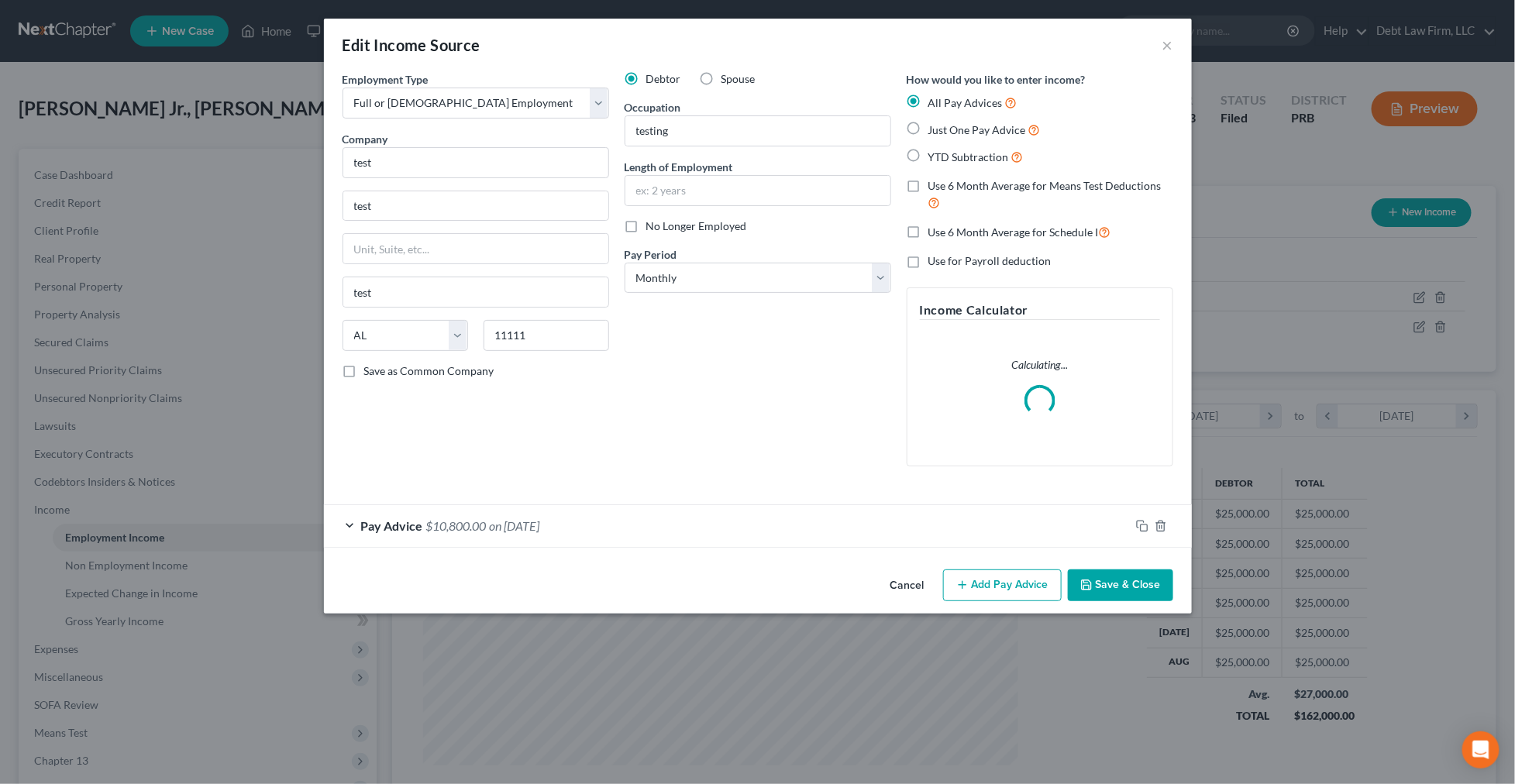
click at [659, 516] on div "Pay Advice $10,800.00 on [DATE]" at bounding box center [727, 525] width 806 height 41
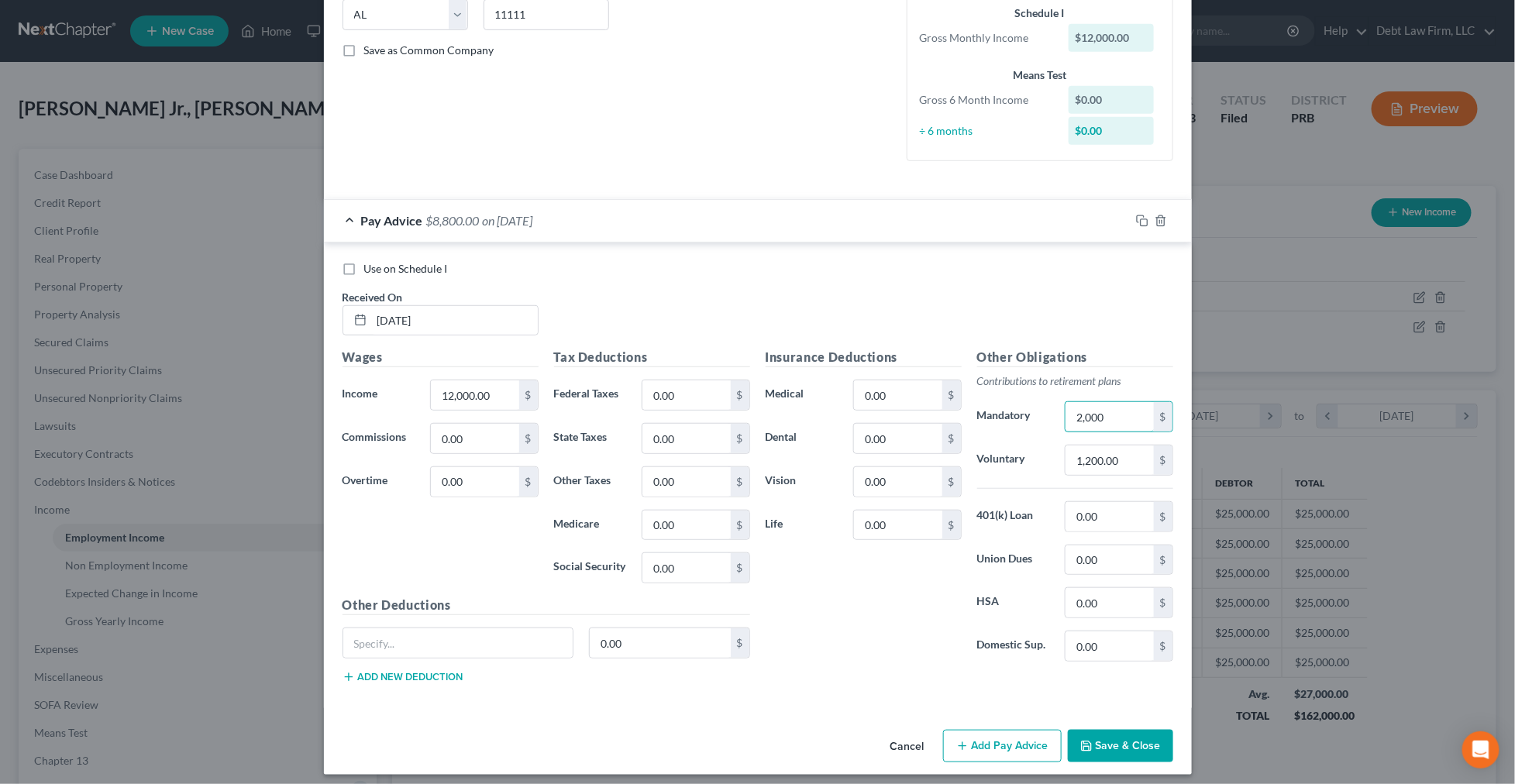
scroll to position [331, 0]
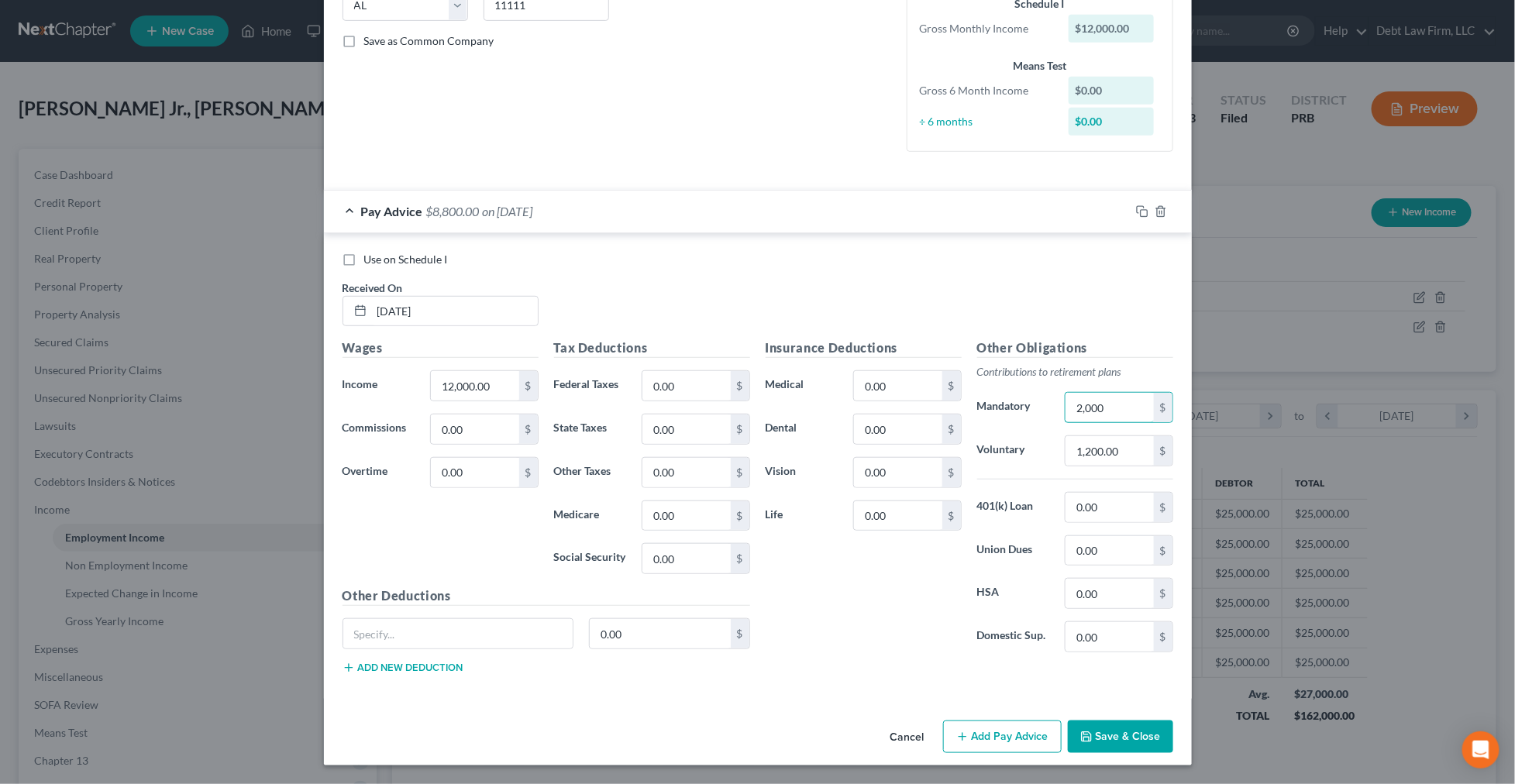
type input "2,000"
click at [1100, 735] on button "Save & Close" at bounding box center [1120, 737] width 105 height 33
click at [1112, 736] on button "Save & Close" at bounding box center [1120, 737] width 105 height 33
click at [1141, 739] on button "Save & Close" at bounding box center [1120, 737] width 105 height 33
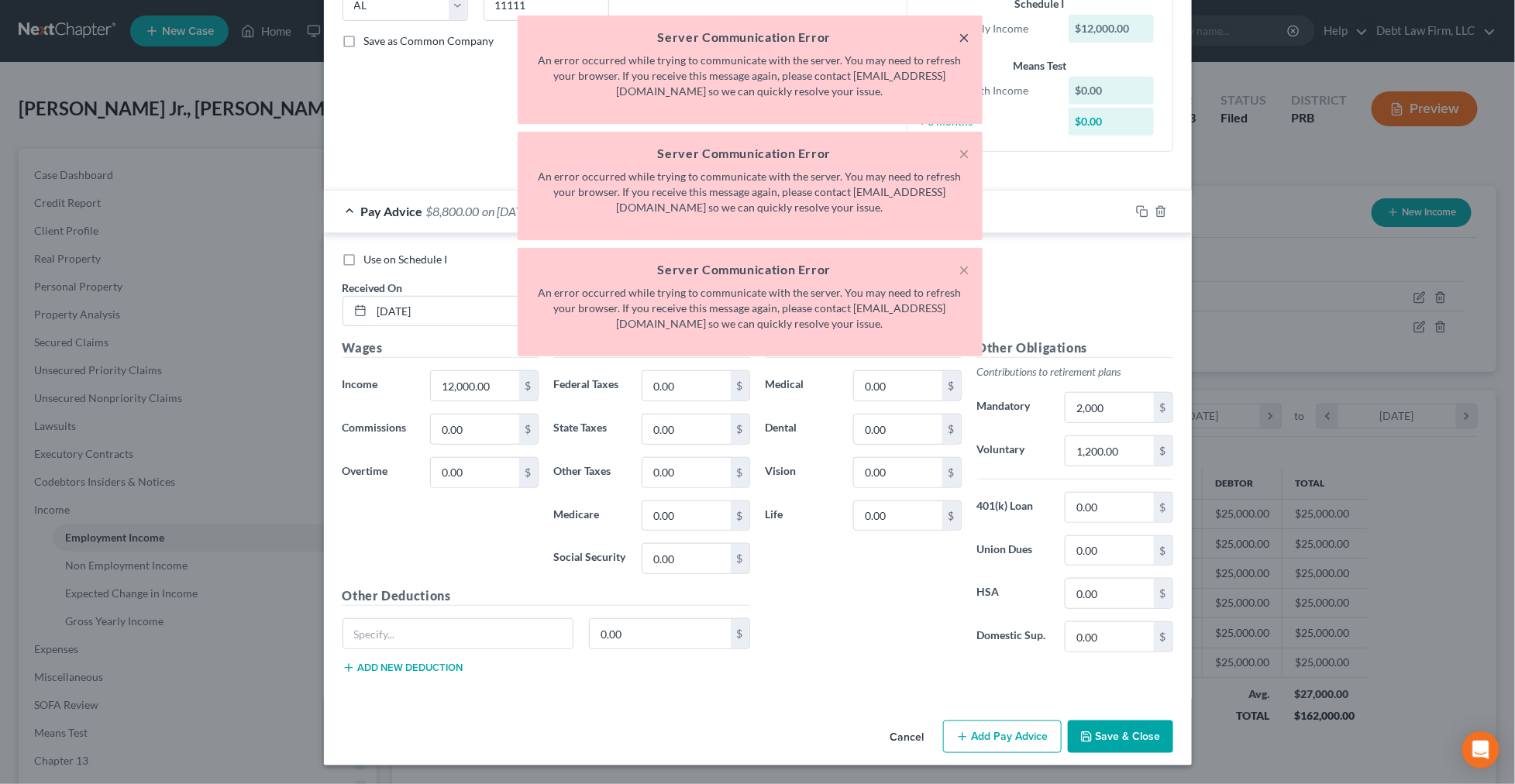
click at [962, 36] on button "×" at bounding box center [965, 37] width 11 height 18
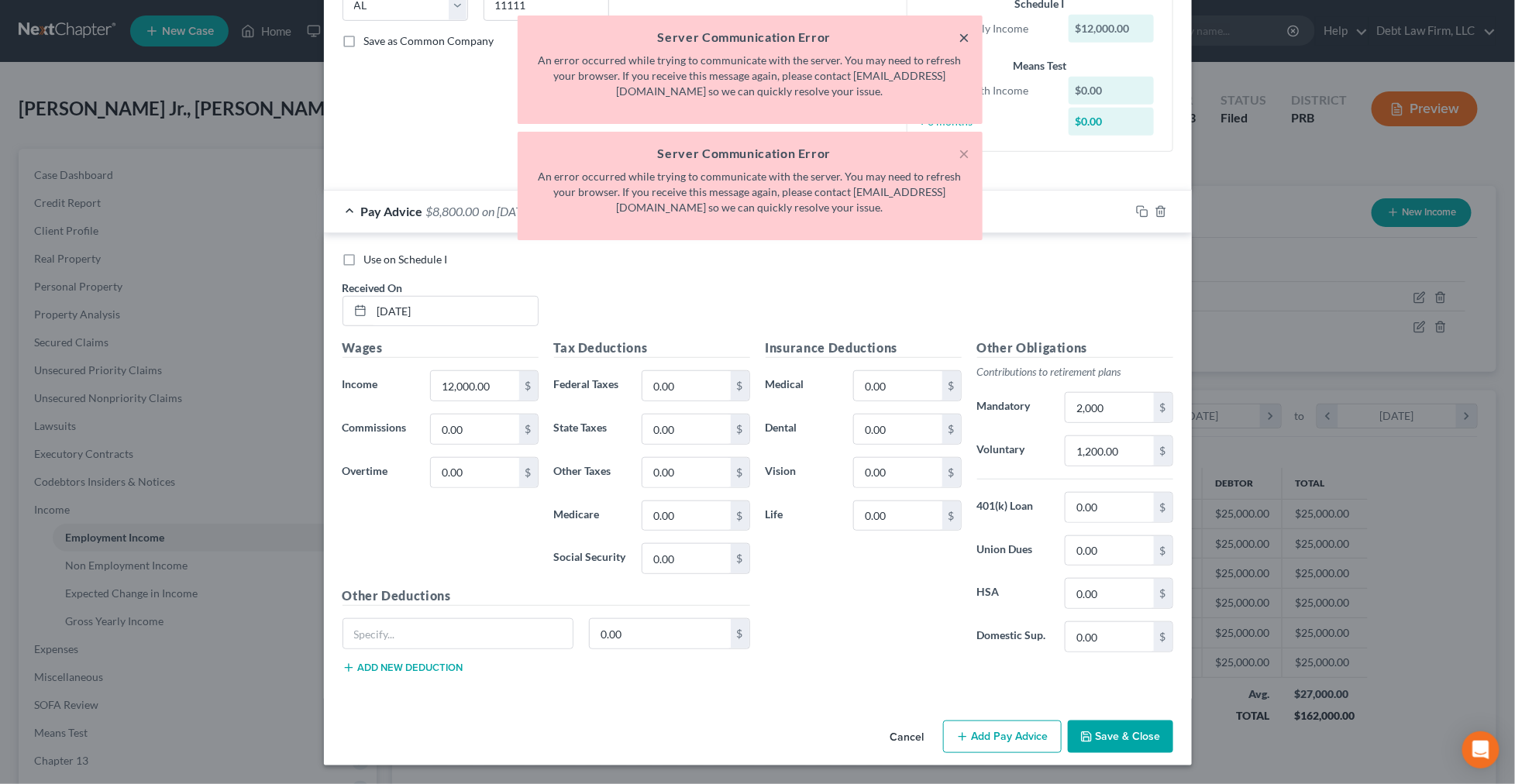
click at [962, 36] on button "×" at bounding box center [965, 37] width 11 height 18
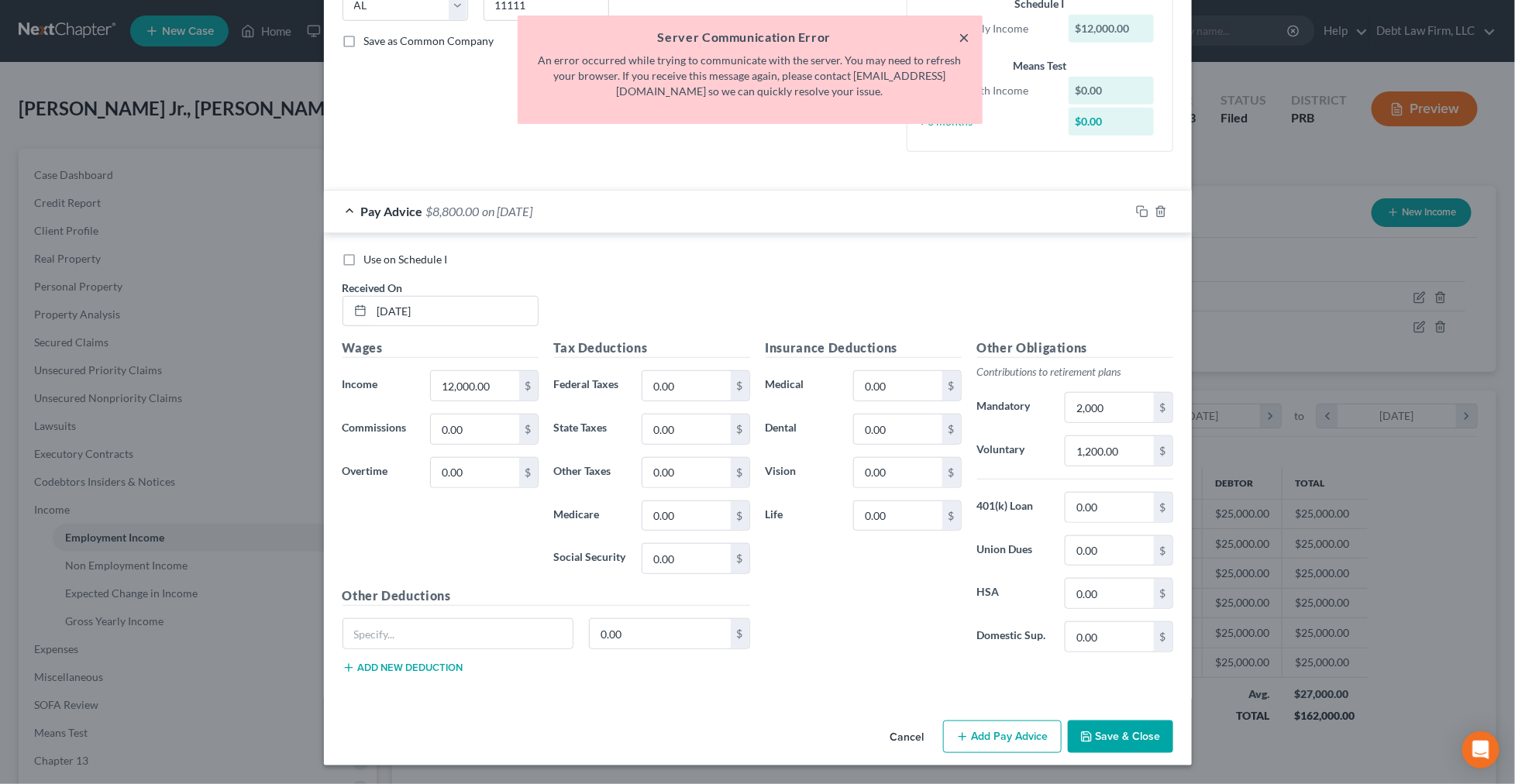
click at [962, 36] on button "×" at bounding box center [965, 37] width 11 height 18
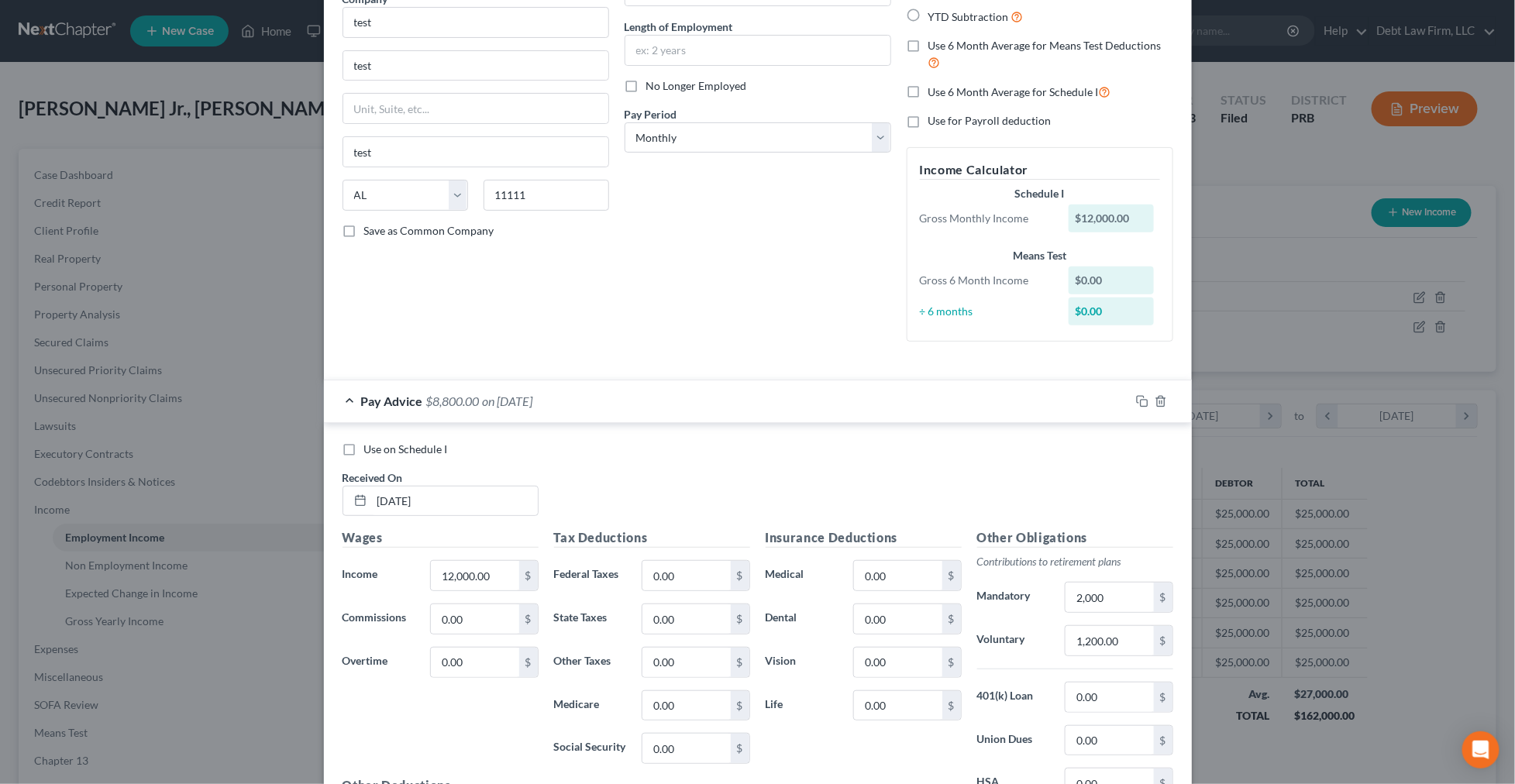
scroll to position [0, 0]
